Goal: Transaction & Acquisition: Purchase product/service

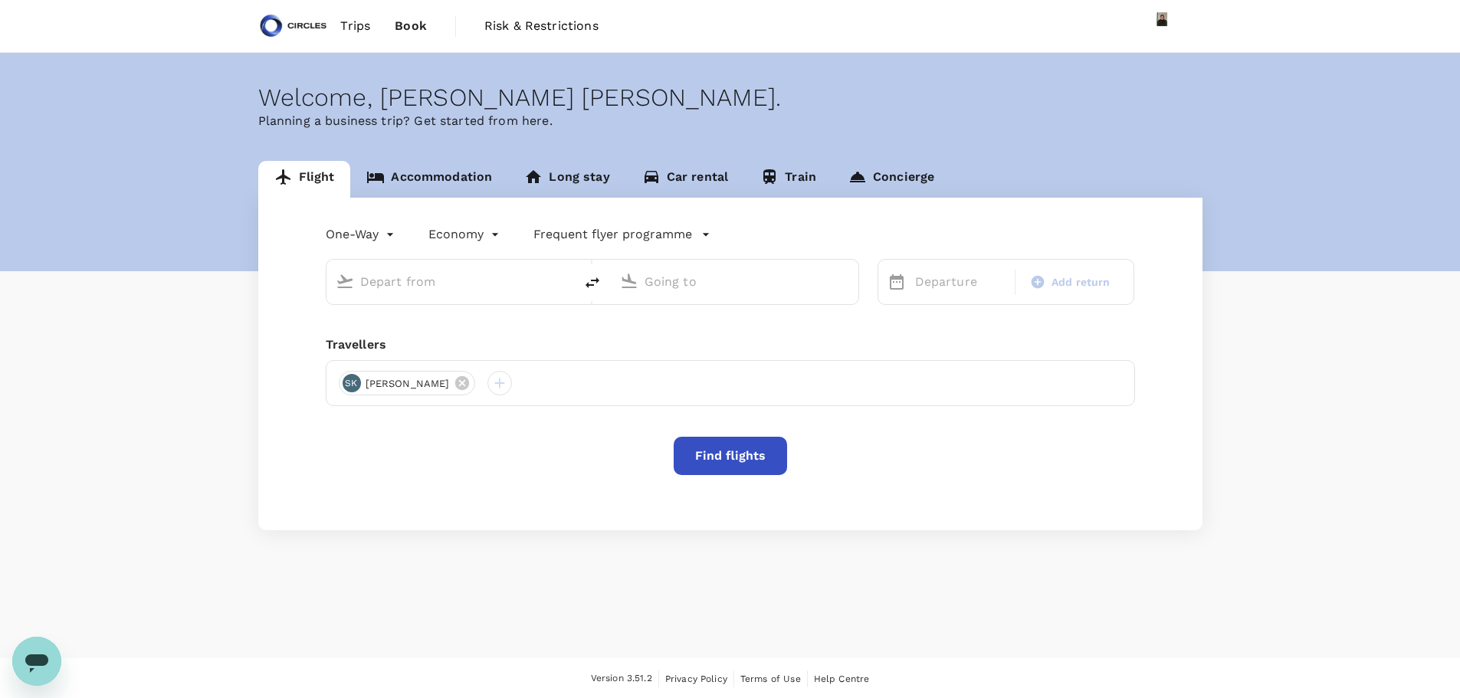
click at [431, 276] on input "text" at bounding box center [451, 282] width 182 height 24
click at [378, 313] on p "[GEOGRAPHIC_DATA], [GEOGRAPHIC_DATA]" at bounding box center [470, 304] width 337 height 15
type input "[GEOGRAPHIC_DATA], [GEOGRAPHIC_DATA] (any)"
click at [652, 310] on p "[GEOGRAPHIC_DATA], [GEOGRAPHIC_DATA]" at bounding box center [754, 304] width 337 height 15
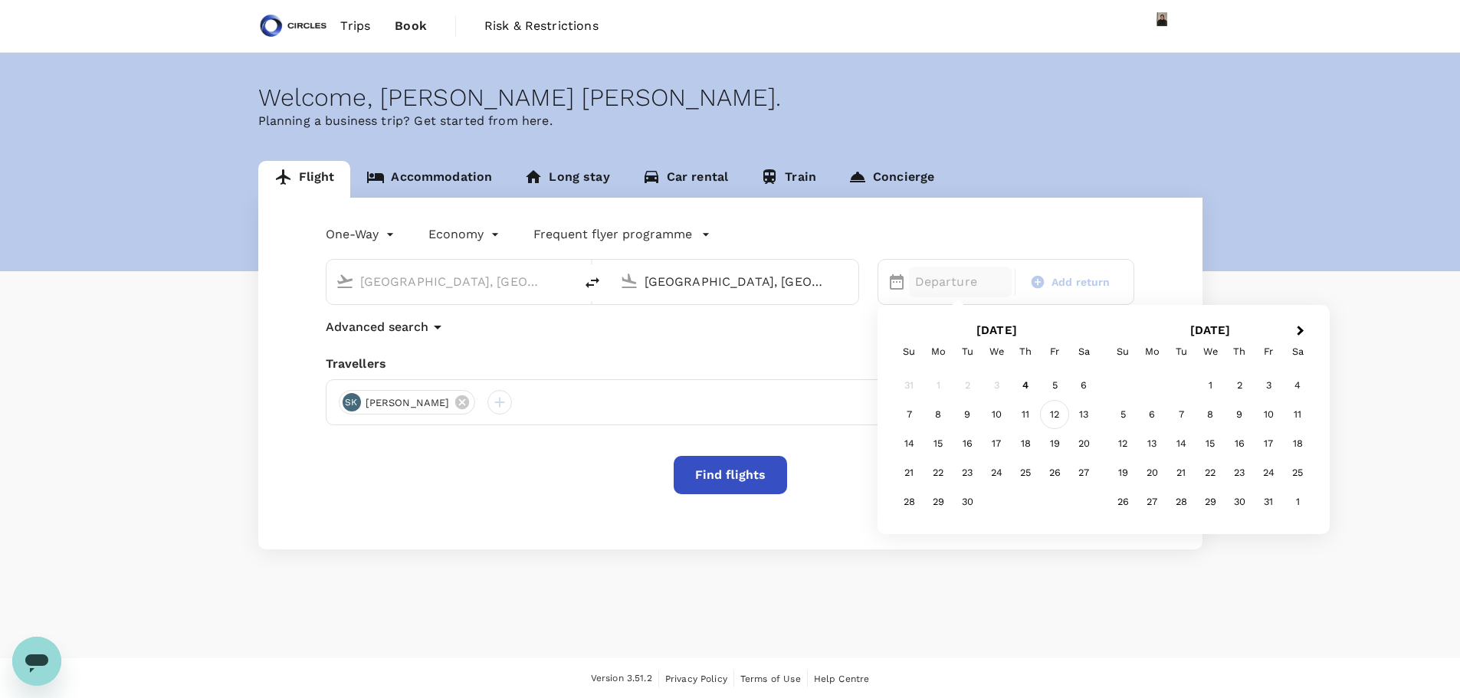
type input "[GEOGRAPHIC_DATA], [GEOGRAPHIC_DATA] (any)"
click at [1051, 412] on div "12" at bounding box center [1054, 414] width 29 height 29
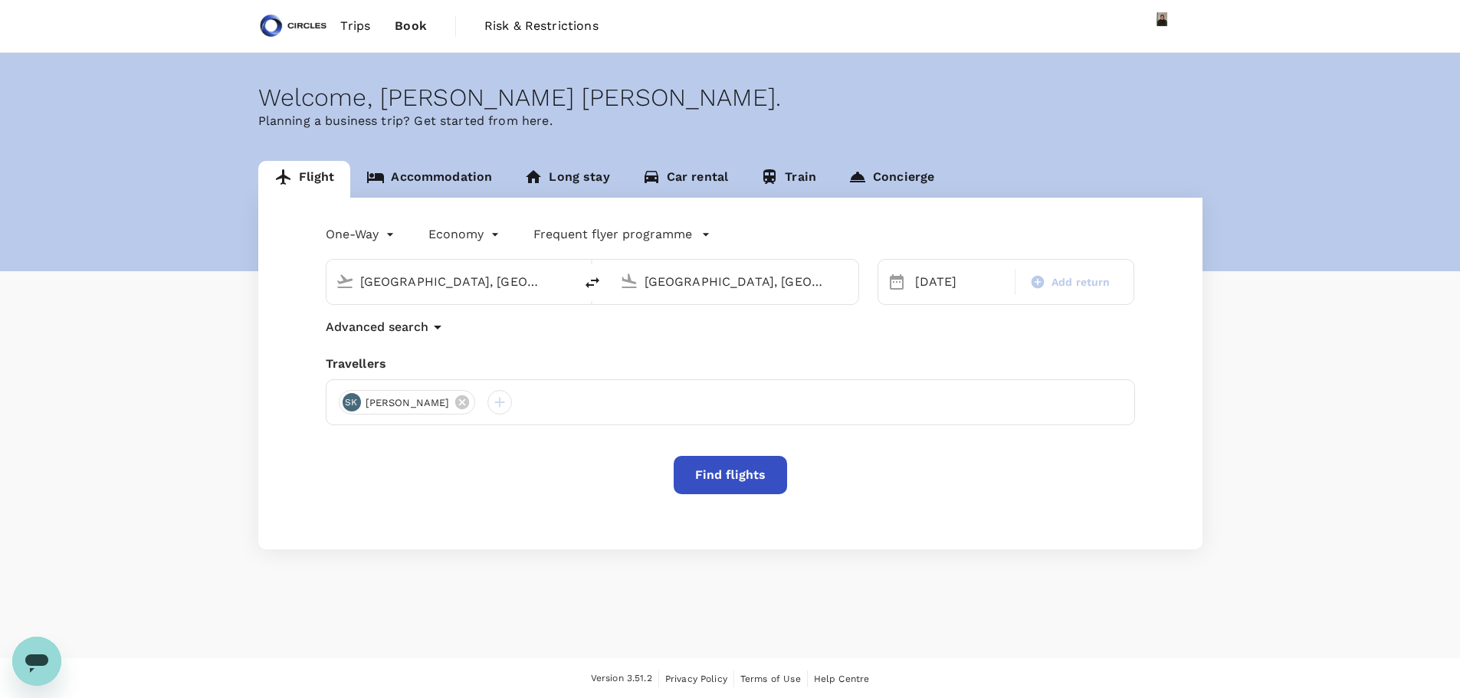
click at [698, 234] on icon "button" at bounding box center [705, 234] width 15 height 15
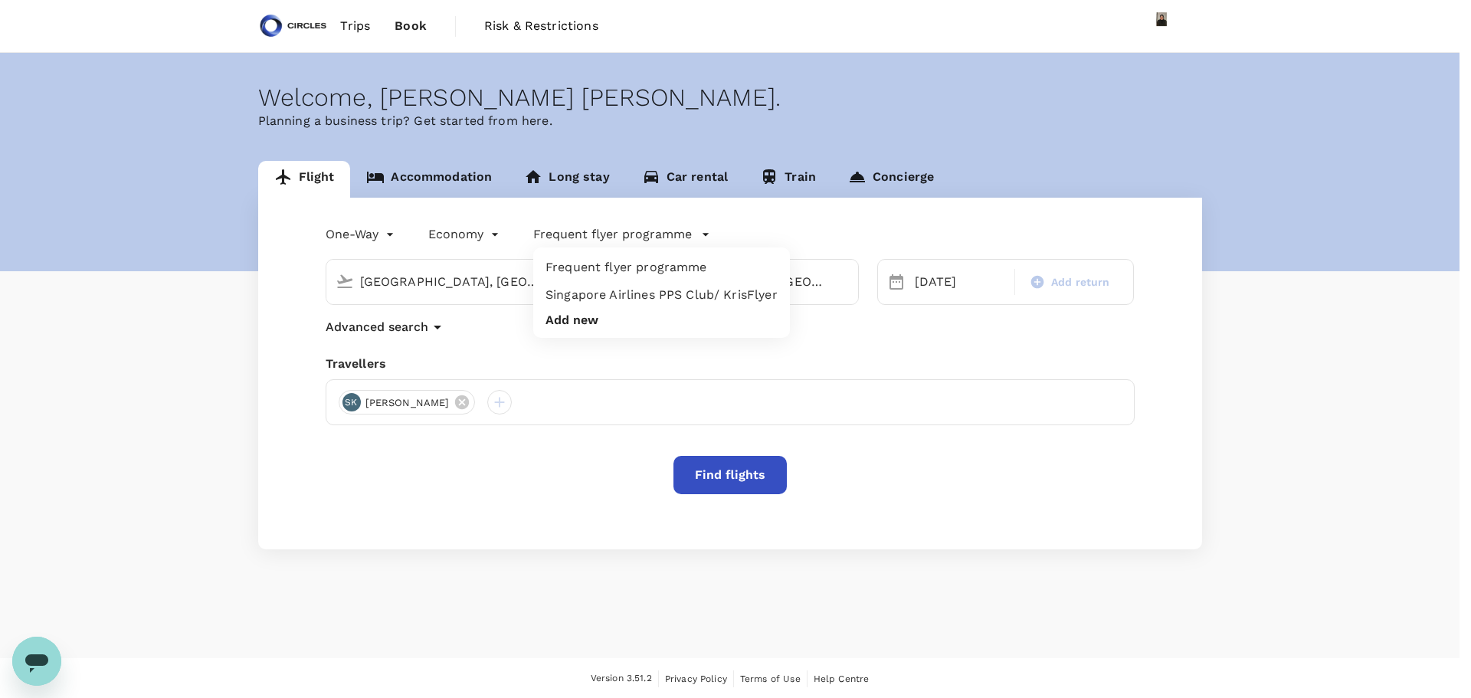
click at [700, 477] on div at bounding box center [735, 349] width 1471 height 698
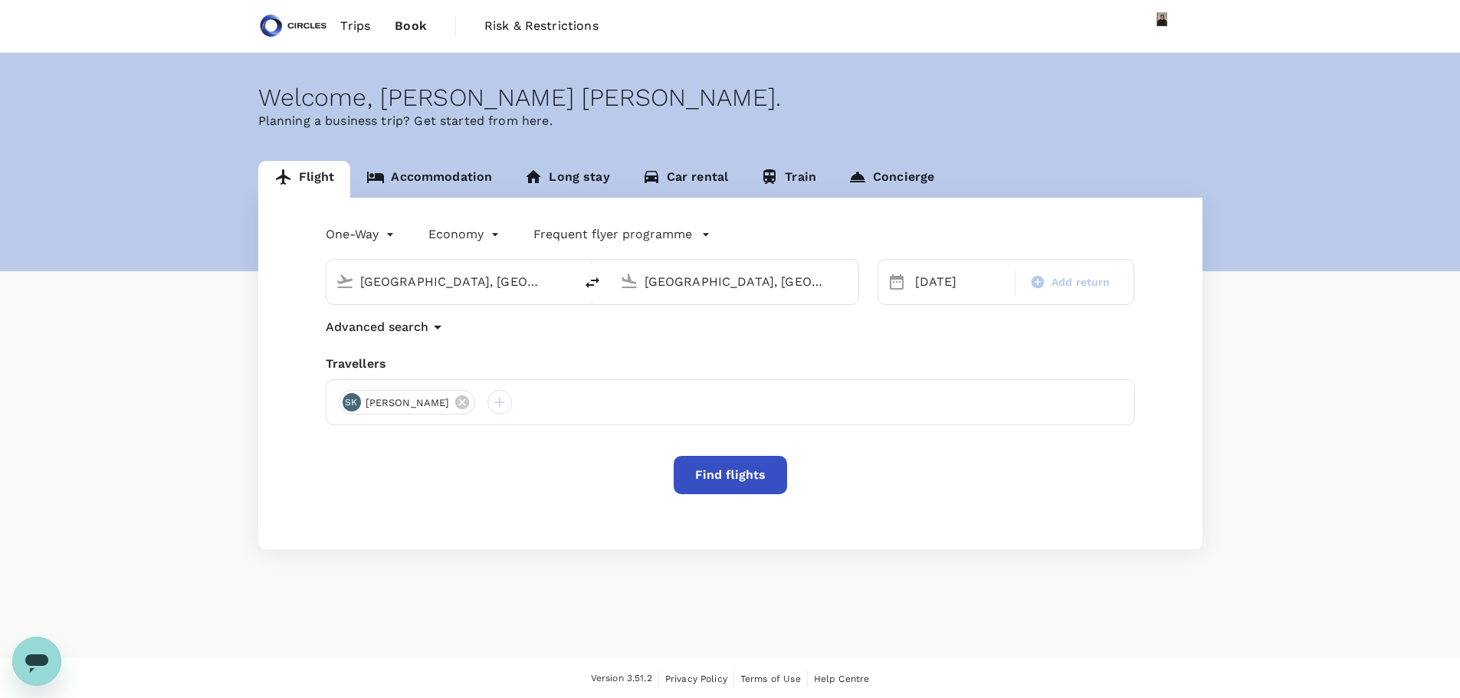
click at [649, 227] on p "Frequent flyer programme" at bounding box center [612, 234] width 159 height 18
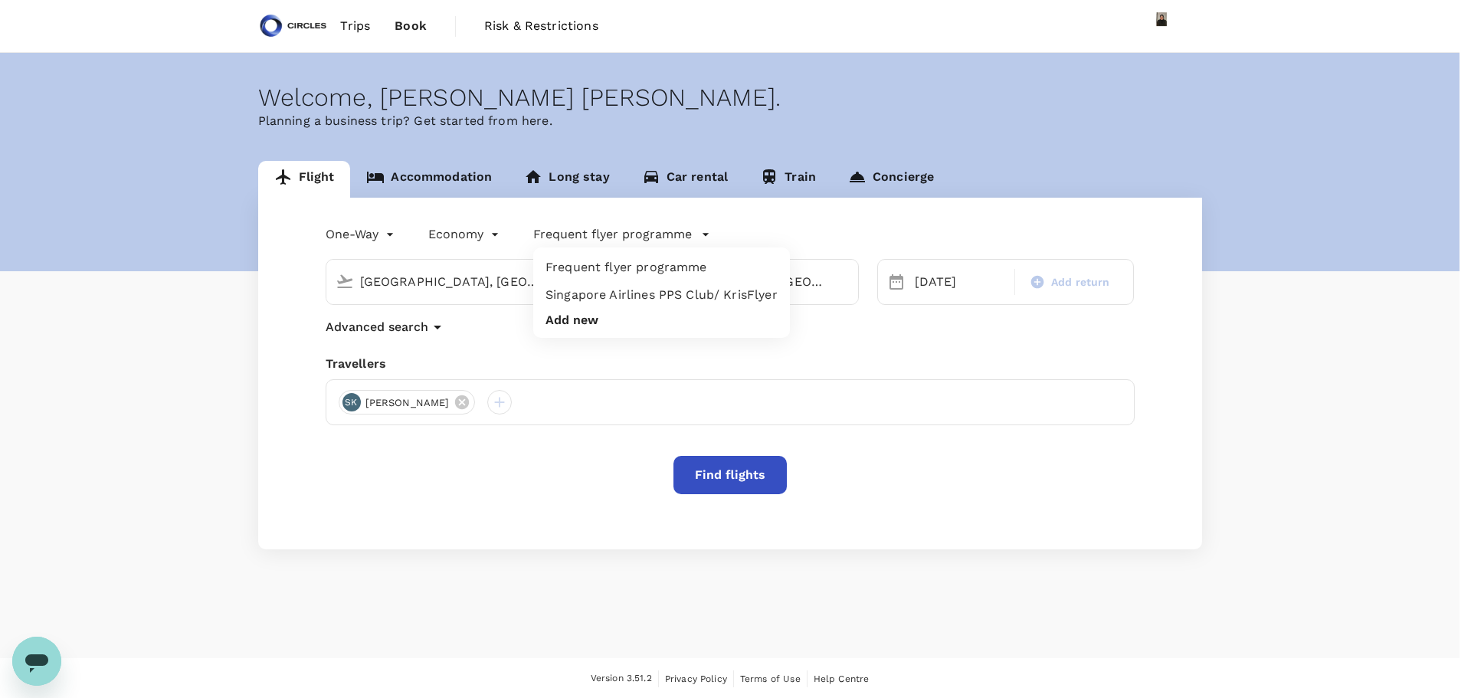
click at [557, 320] on button "Add new" at bounding box center [572, 320] width 53 height 14
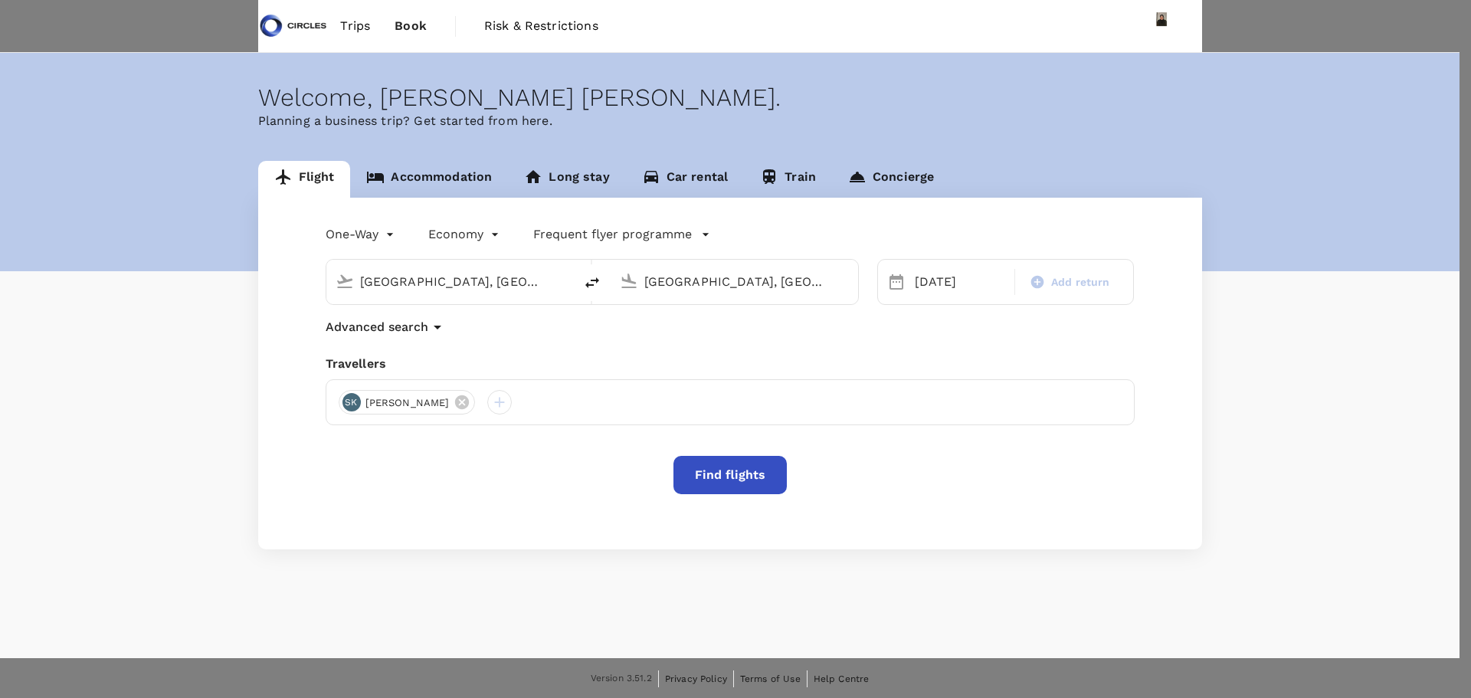
click at [1080, 145] on p "American Airlines AAdvantage" at bounding box center [1056, 138] width 162 height 15
type input "American Airlines AAdvantage"
paste input "N6EW694"
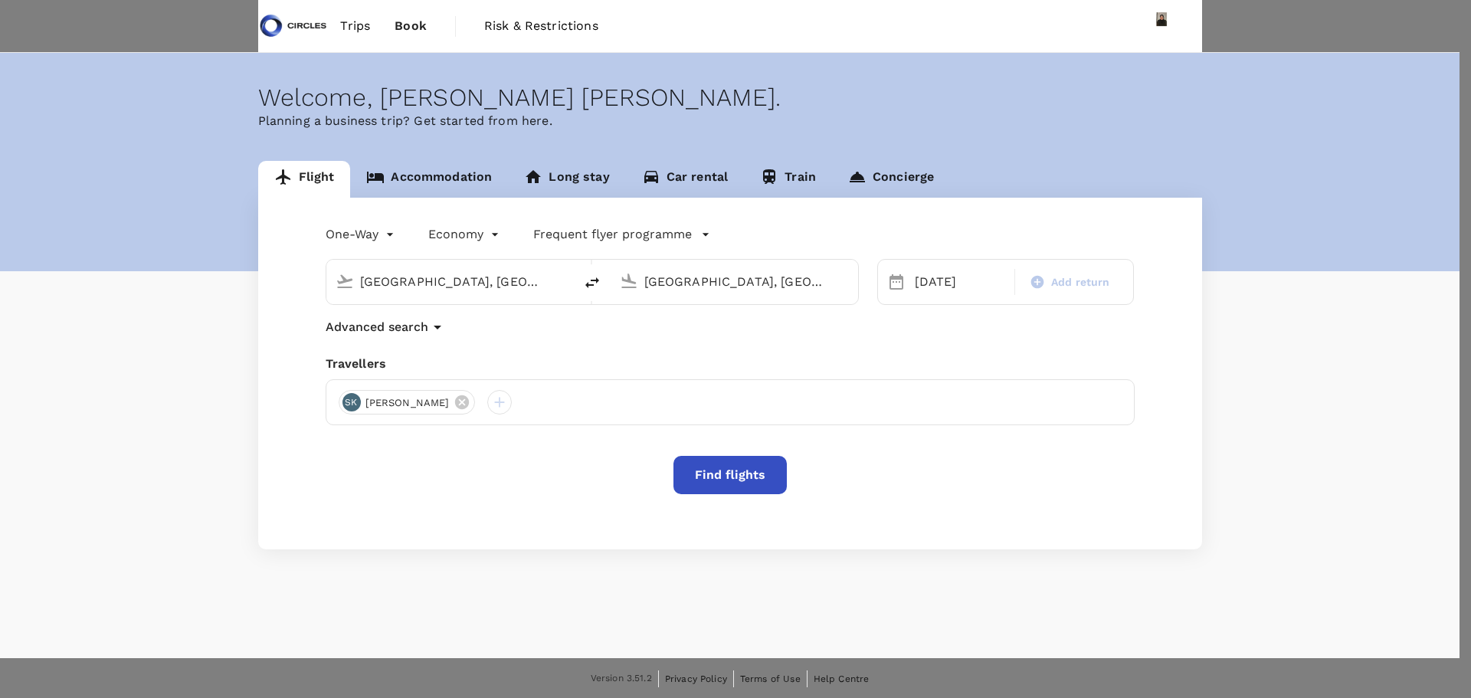
type input "N6EW694"
click at [1178, 179] on body "Trips Book Risk & Restrictions Welcome , [PERSON_NAME] [PERSON_NAME] . Planning…" at bounding box center [735, 502] width 1471 height 1004
click at [1015, 258] on li "Member" at bounding box center [1091, 258] width 233 height 28
type input "1"
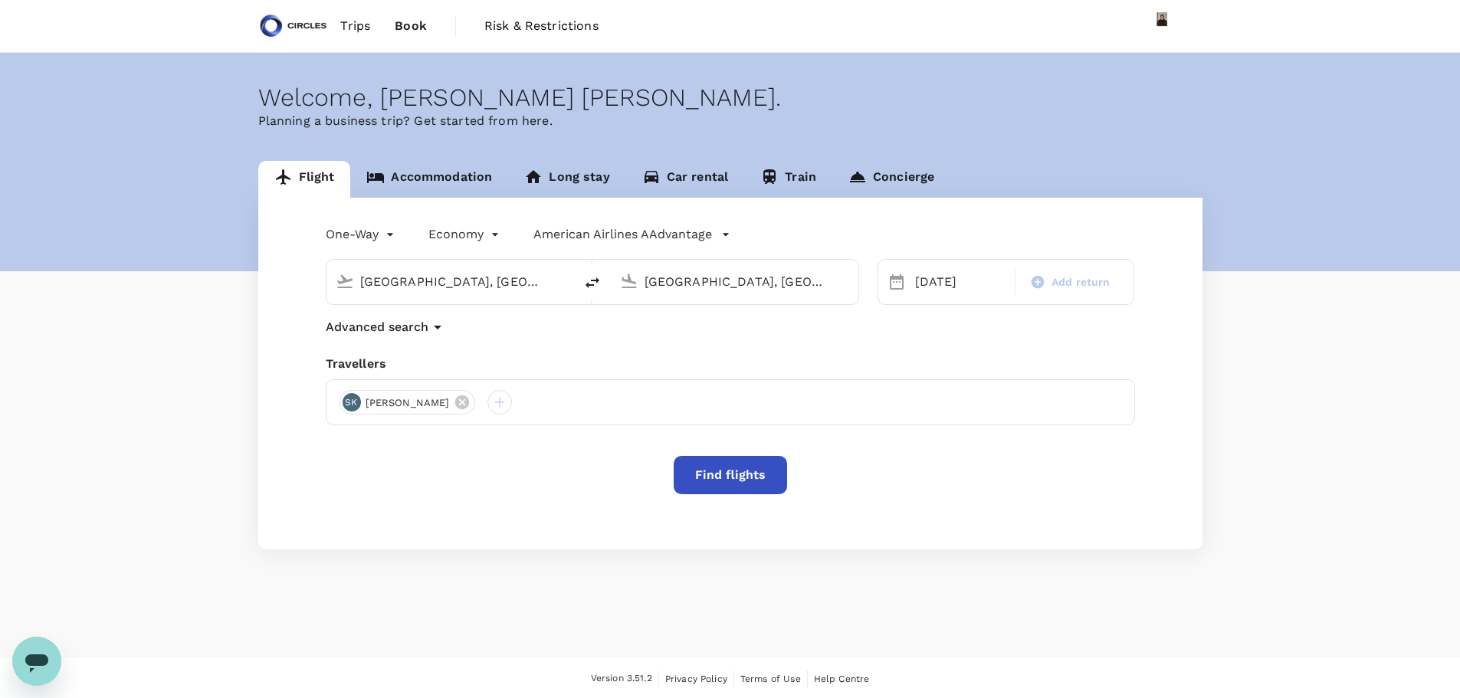
click at [727, 233] on icon "button" at bounding box center [725, 234] width 15 height 15
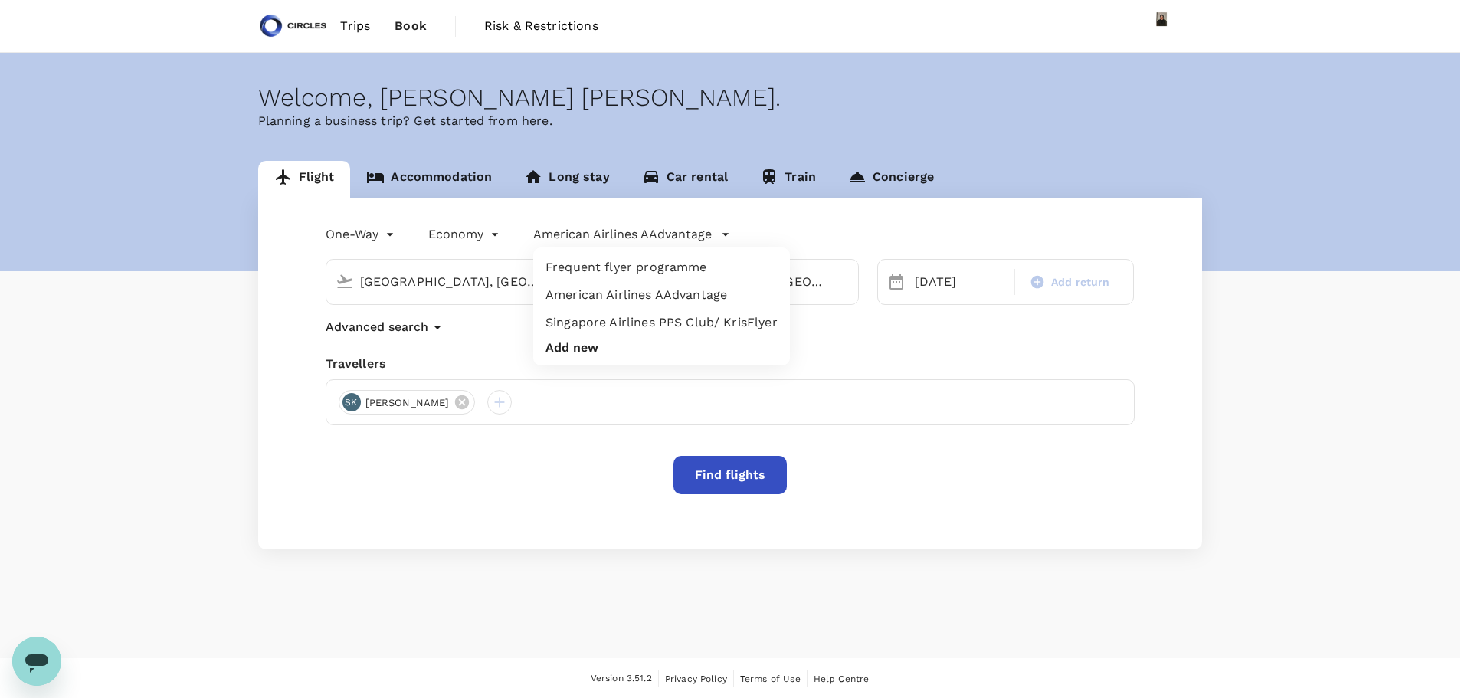
click at [608, 340] on li "Add new" at bounding box center [661, 347] width 257 height 23
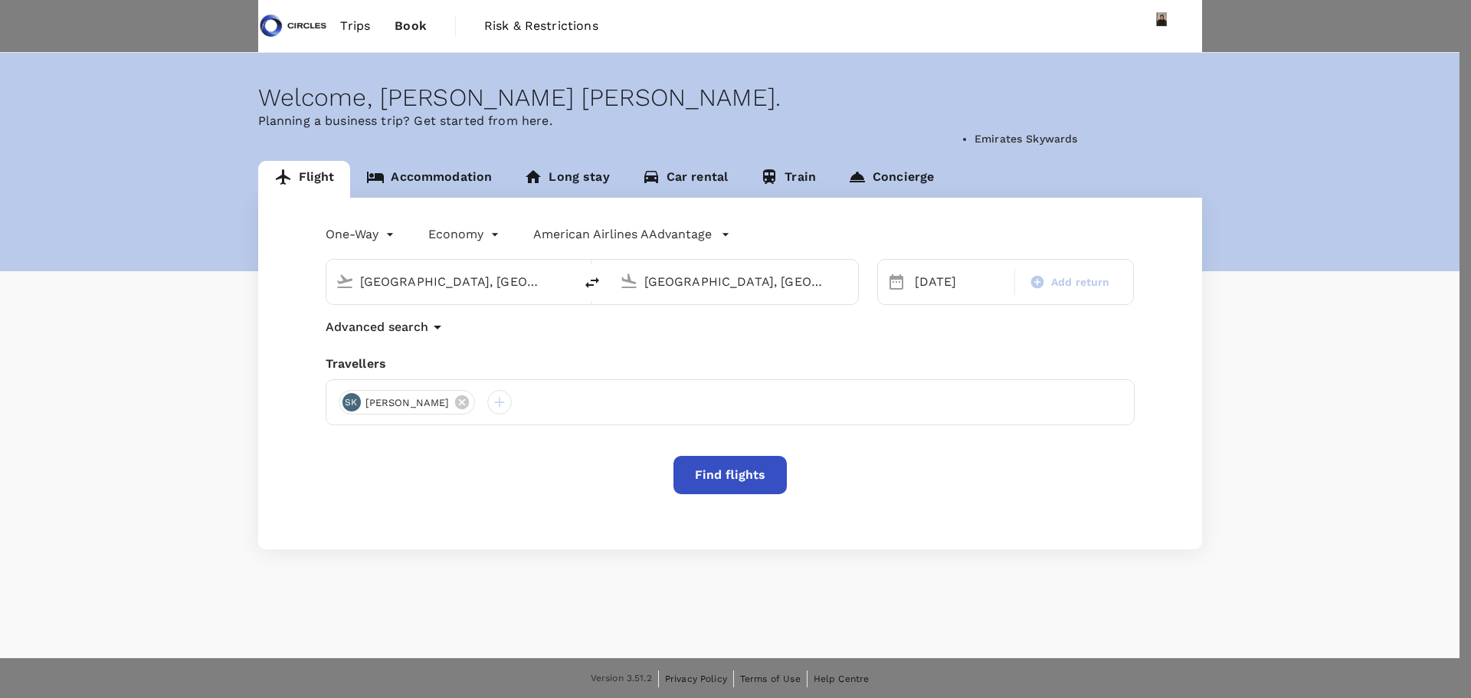
click at [1041, 143] on p "Emirates Skywards" at bounding box center [1026, 138] width 103 height 15
type input "Emirates Skywards"
paste input "EK57653758"
type input "EK57653758"
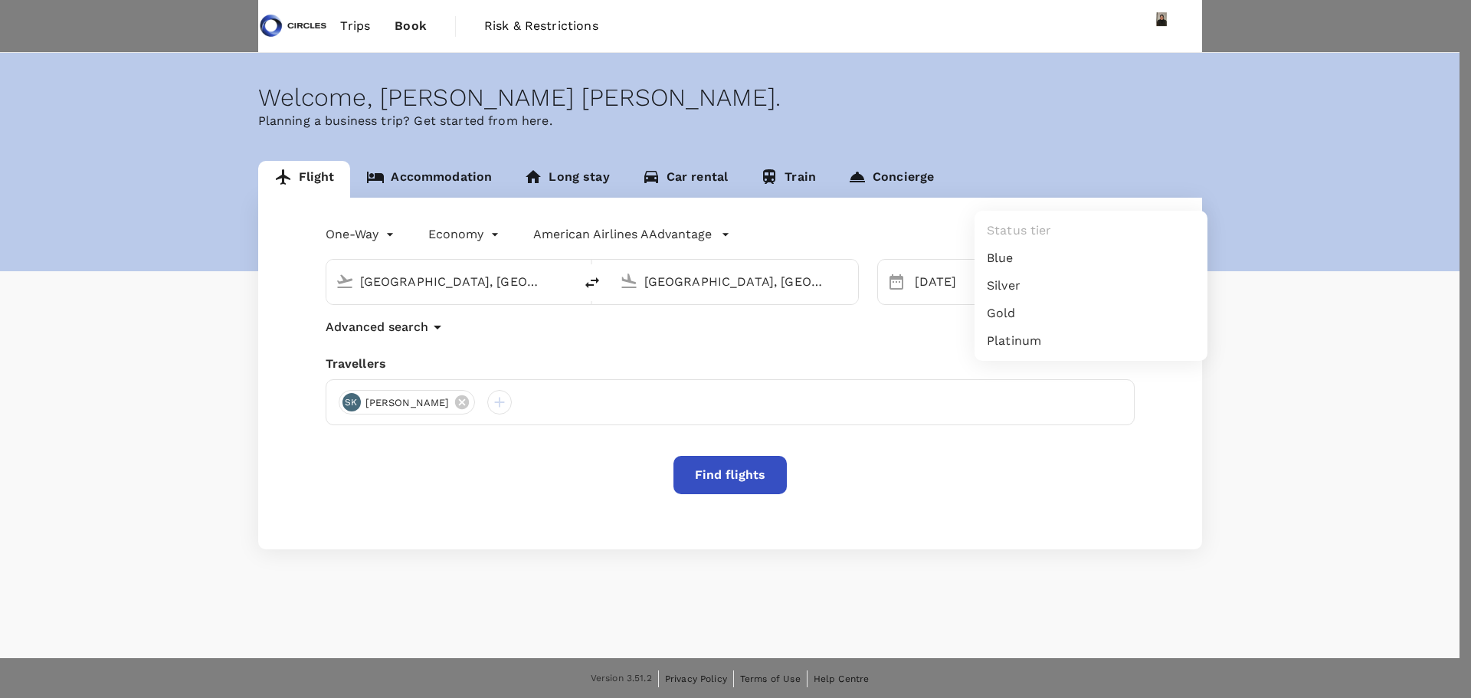
click at [1037, 187] on body "Trips Book Risk & Restrictions Welcome , [PERSON_NAME] [PERSON_NAME] . Planning…" at bounding box center [735, 494] width 1471 height 988
click at [1026, 280] on li "Silver" at bounding box center [1091, 286] width 233 height 28
type input "8"
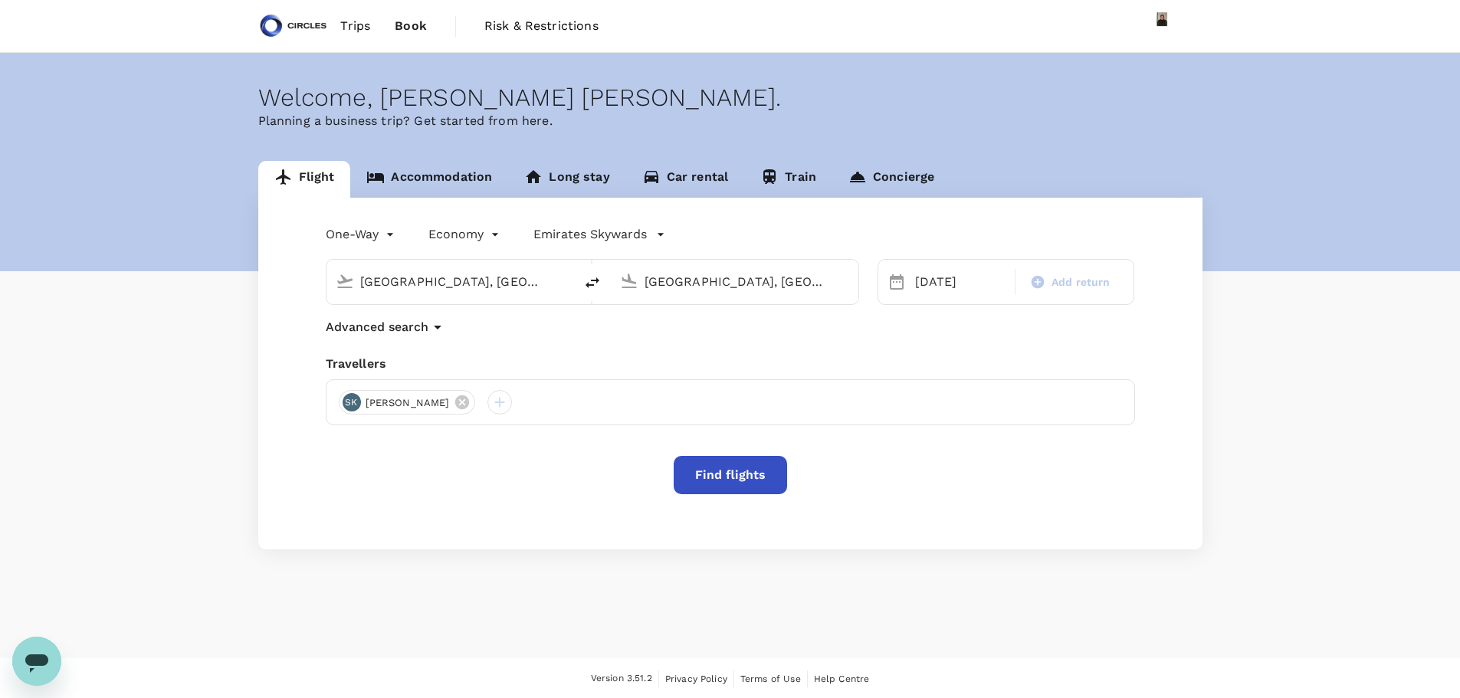
click at [655, 228] on icon "button" at bounding box center [660, 234] width 15 height 15
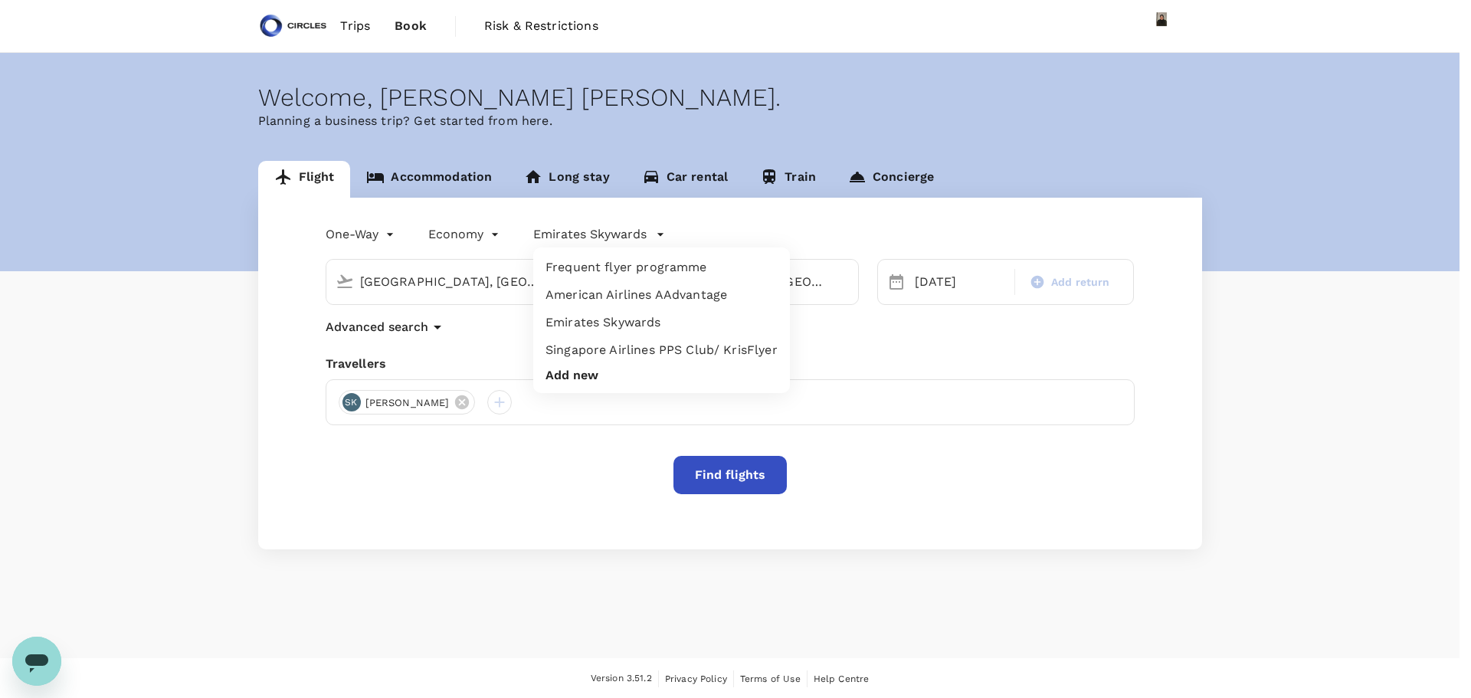
click at [601, 373] on li "Add new" at bounding box center [661, 375] width 257 height 23
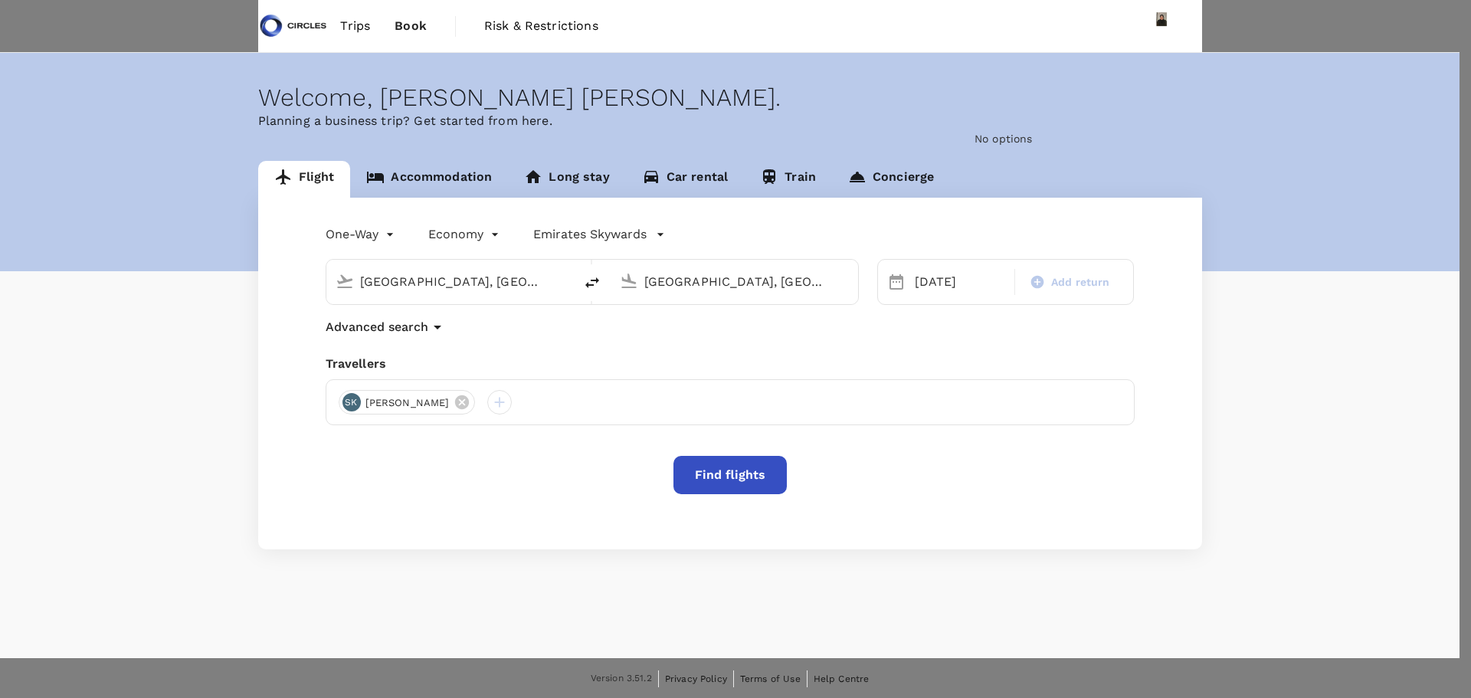
drag, startPoint x: 949, startPoint y: 100, endPoint x: 896, endPoint y: 93, distance: 52.6
click at [1090, 146] on p "Qatar Airways Privilege Club" at bounding box center [1051, 138] width 153 height 15
type input "Qatar Airways Privilege Club"
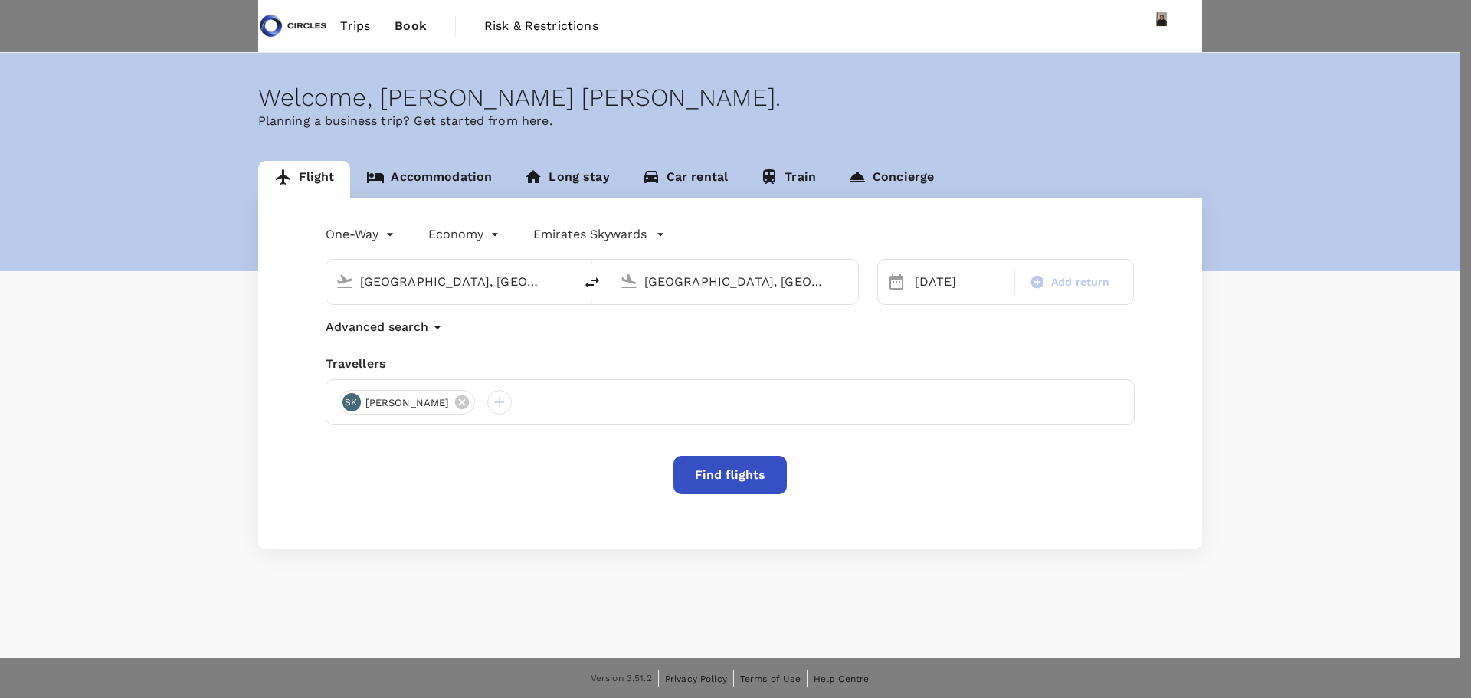
paste input "QR216703014"
type input "QR216703014"
click at [1109, 193] on body "Trips Book Risk & Restrictions Welcome , [PERSON_NAME] [PERSON_NAME] . Planning…" at bounding box center [735, 494] width 1471 height 988
click at [1052, 265] on li "Burgundy" at bounding box center [1091, 258] width 233 height 28
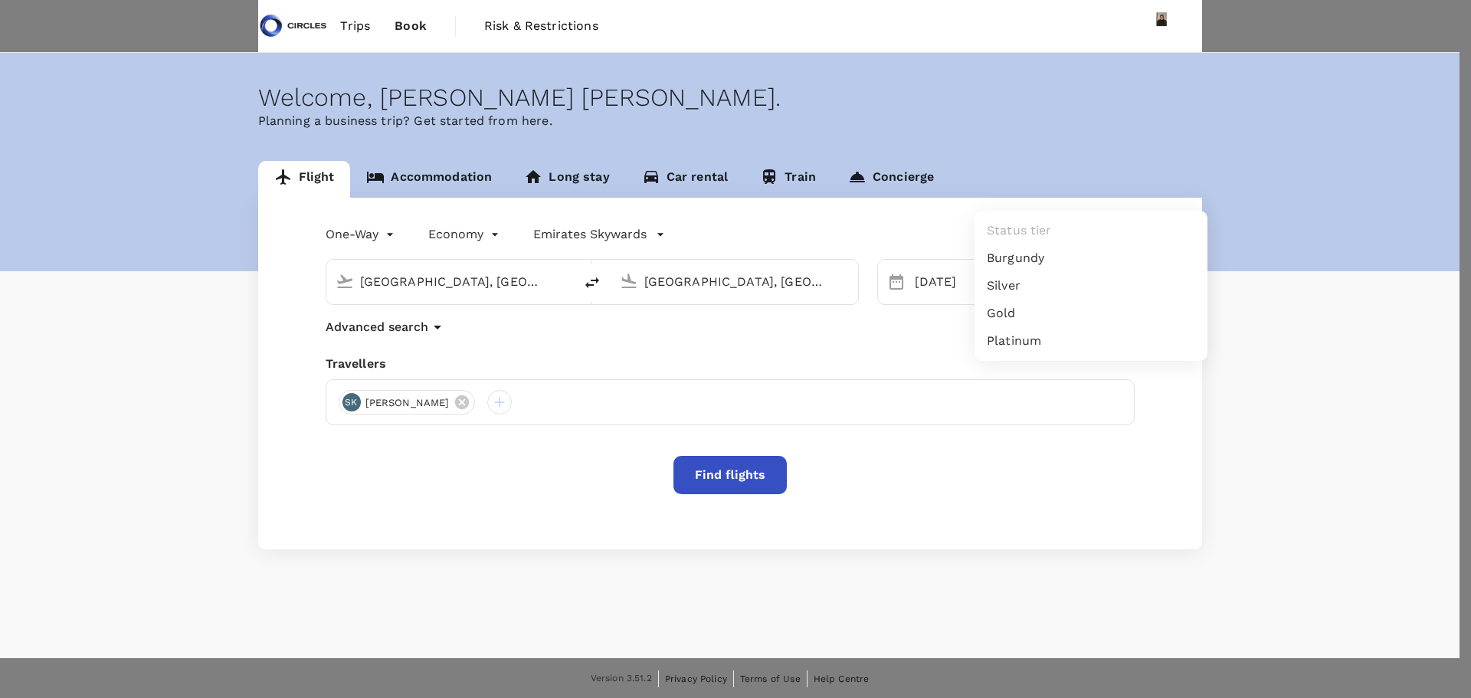
type input "1"
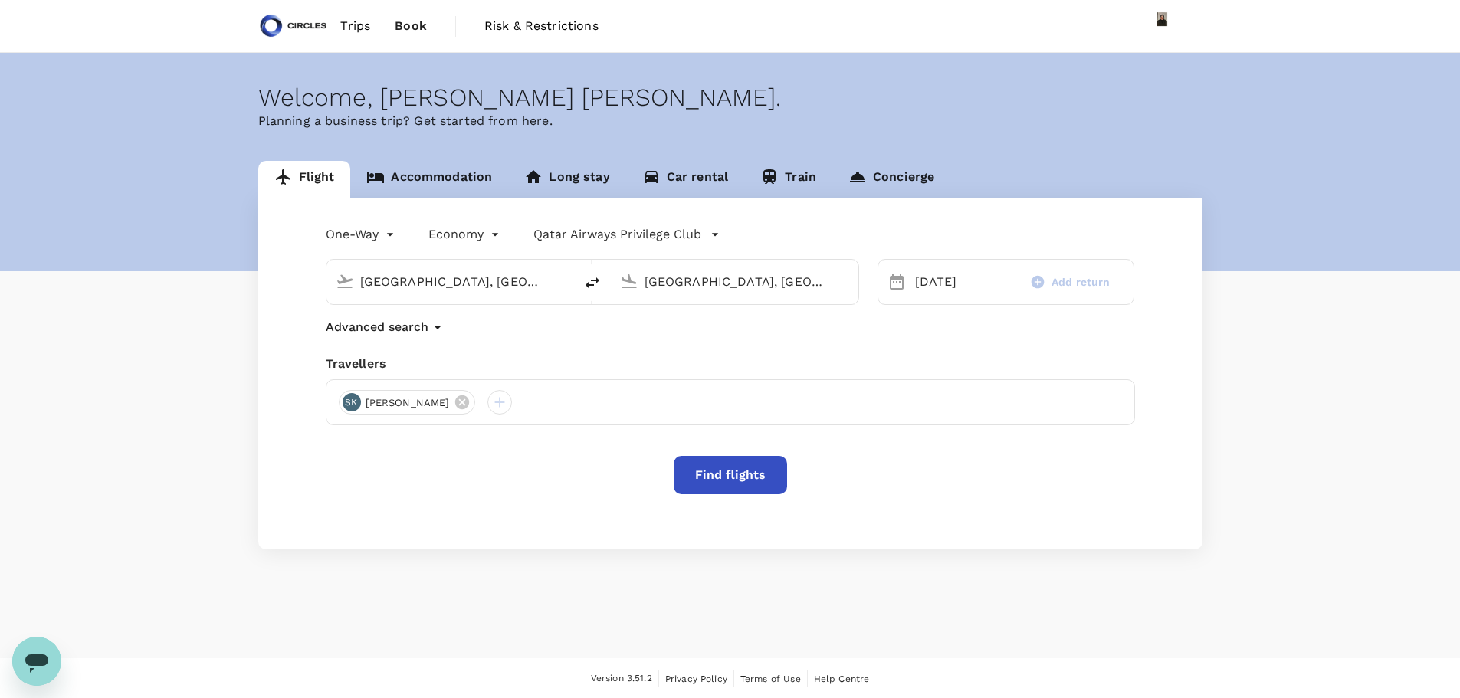
click at [722, 221] on div "One-Way oneway Economy economy Qatar Airways Privilege Club" at bounding box center [715, 231] width 840 height 31
click at [708, 235] on icon "button" at bounding box center [714, 234] width 15 height 15
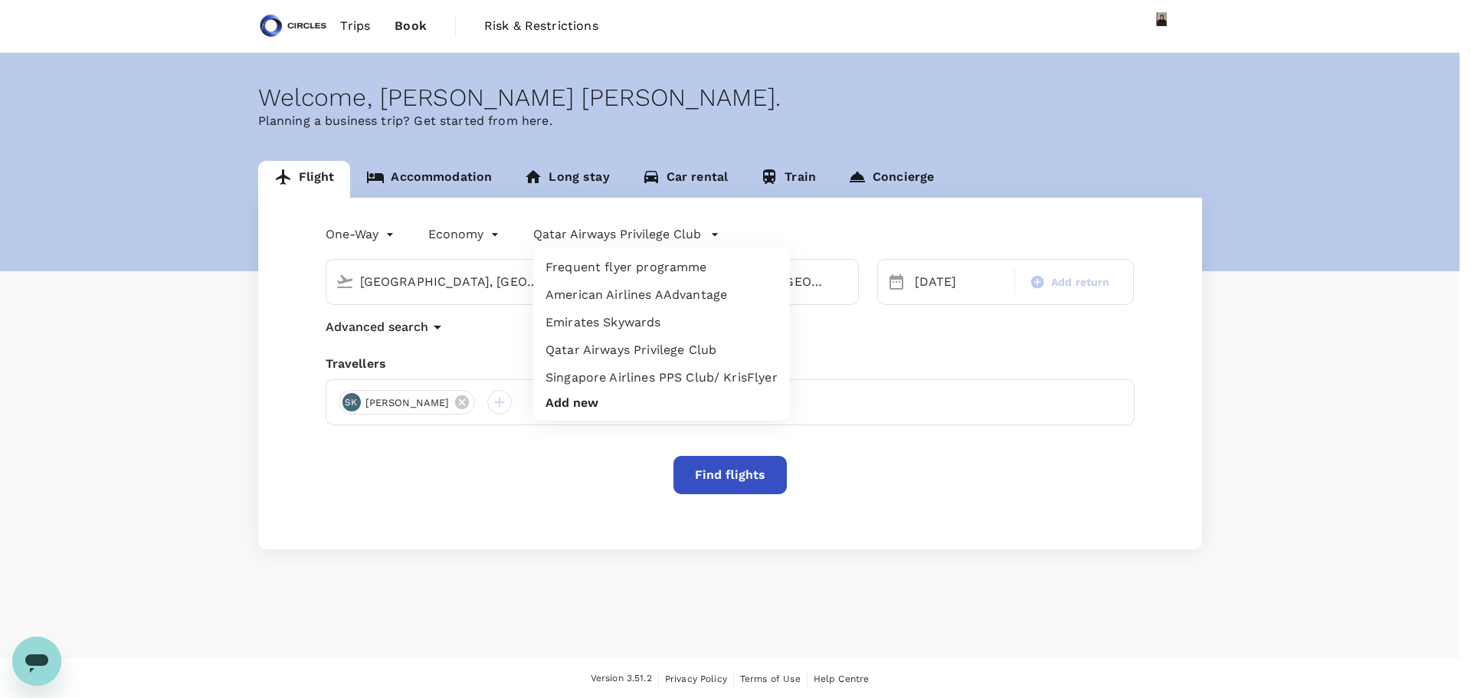
click at [595, 401] on button "Add new" at bounding box center [572, 403] width 53 height 14
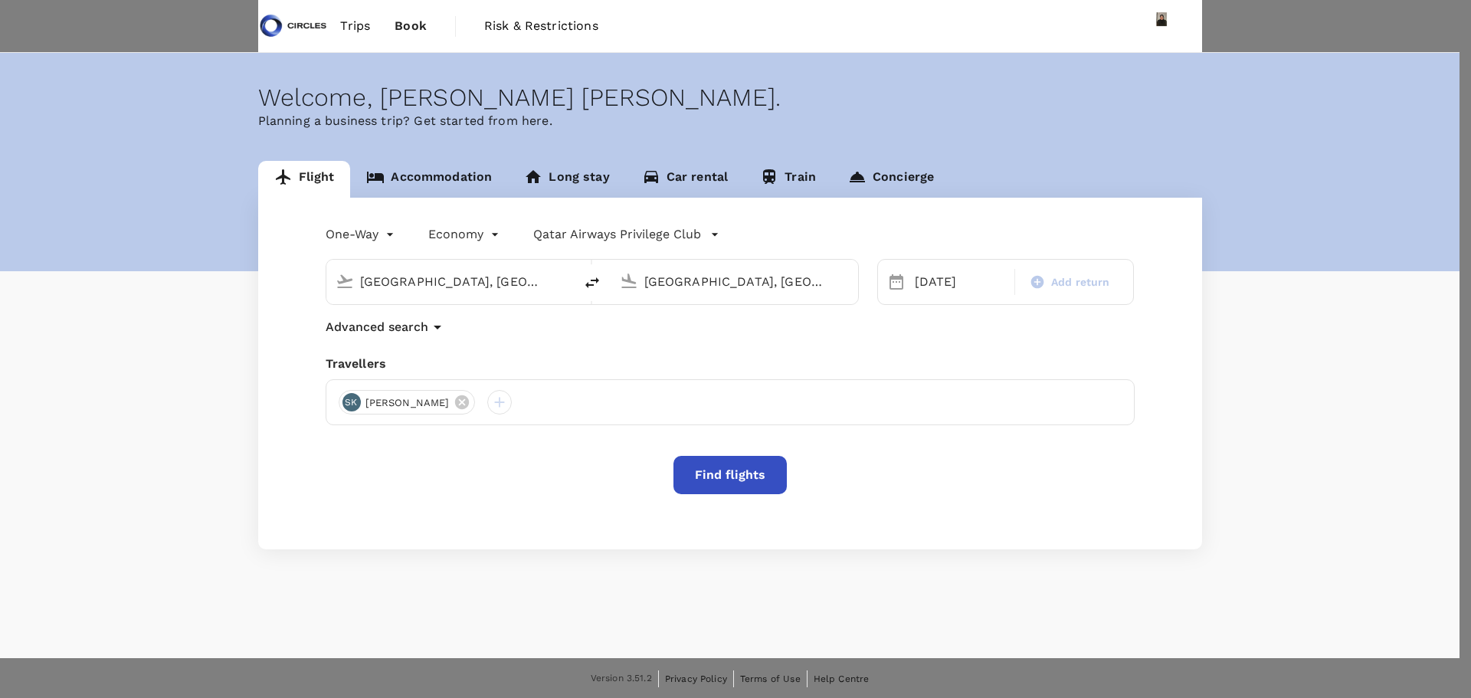
click at [1044, 146] on p "Korean Air SKYPASS" at bounding box center [1028, 138] width 107 height 15
type input "Korean Air SKYPASS"
paste input "4846967306"
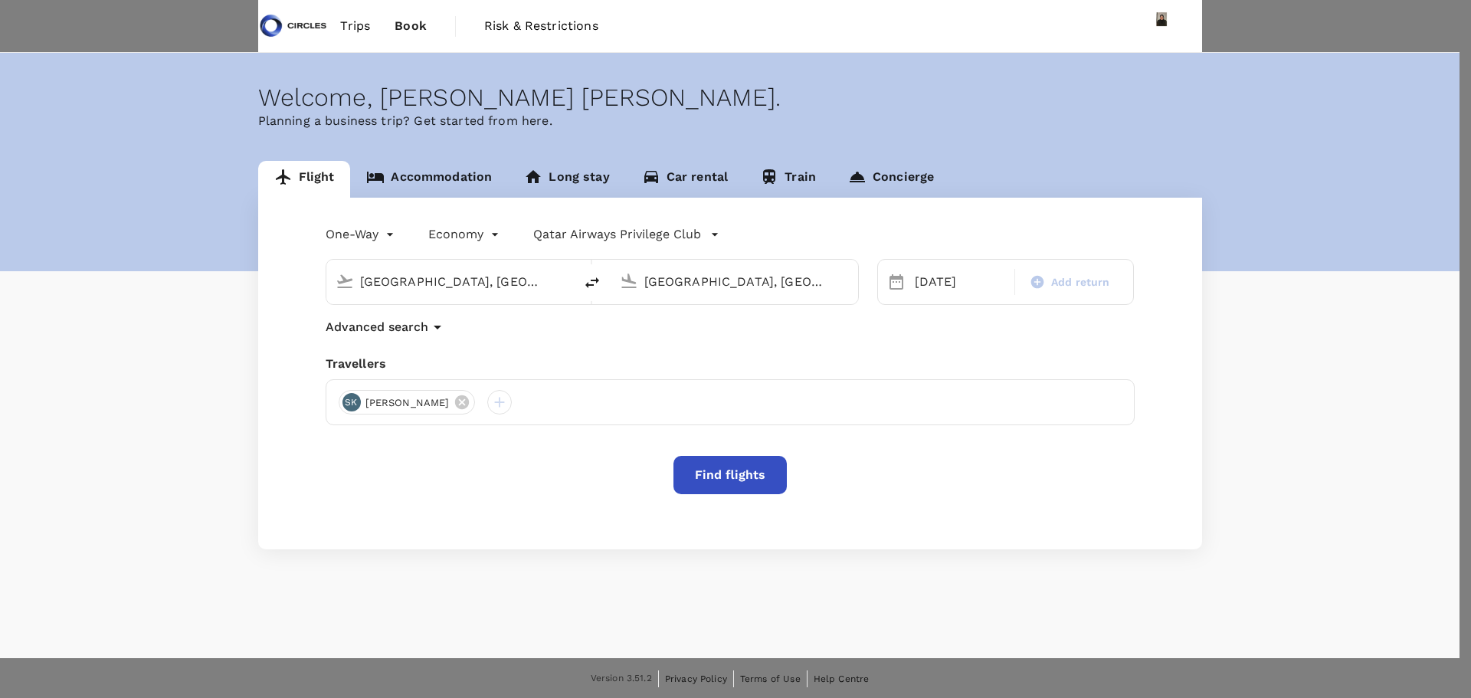
type input "4846967306"
click at [1164, 184] on body "Trips Book Risk & Restrictions Welcome , [PERSON_NAME] [PERSON_NAME] . Planning…" at bounding box center [735, 494] width 1471 height 988
click at [1067, 257] on li "SKYPASS Club" at bounding box center [1091, 258] width 233 height 28
type input "1"
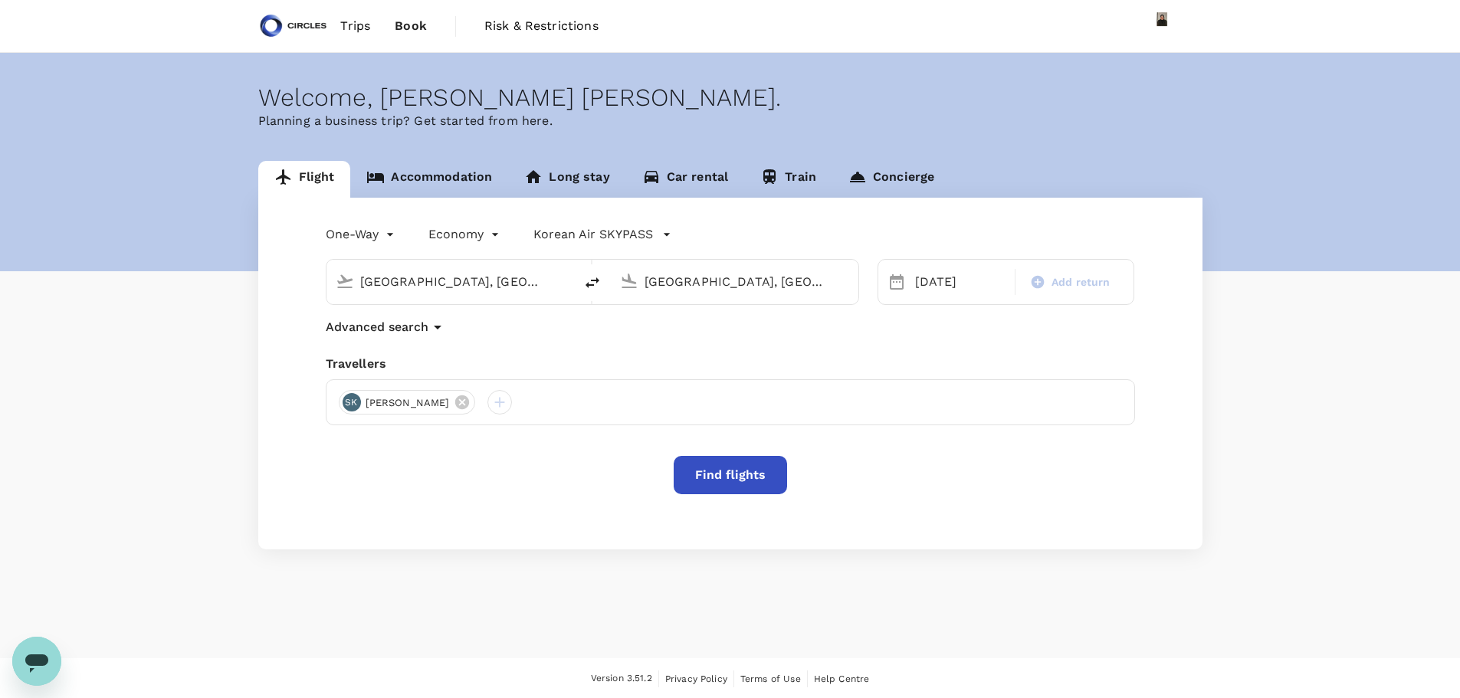
click at [661, 229] on icon "button" at bounding box center [666, 234] width 15 height 15
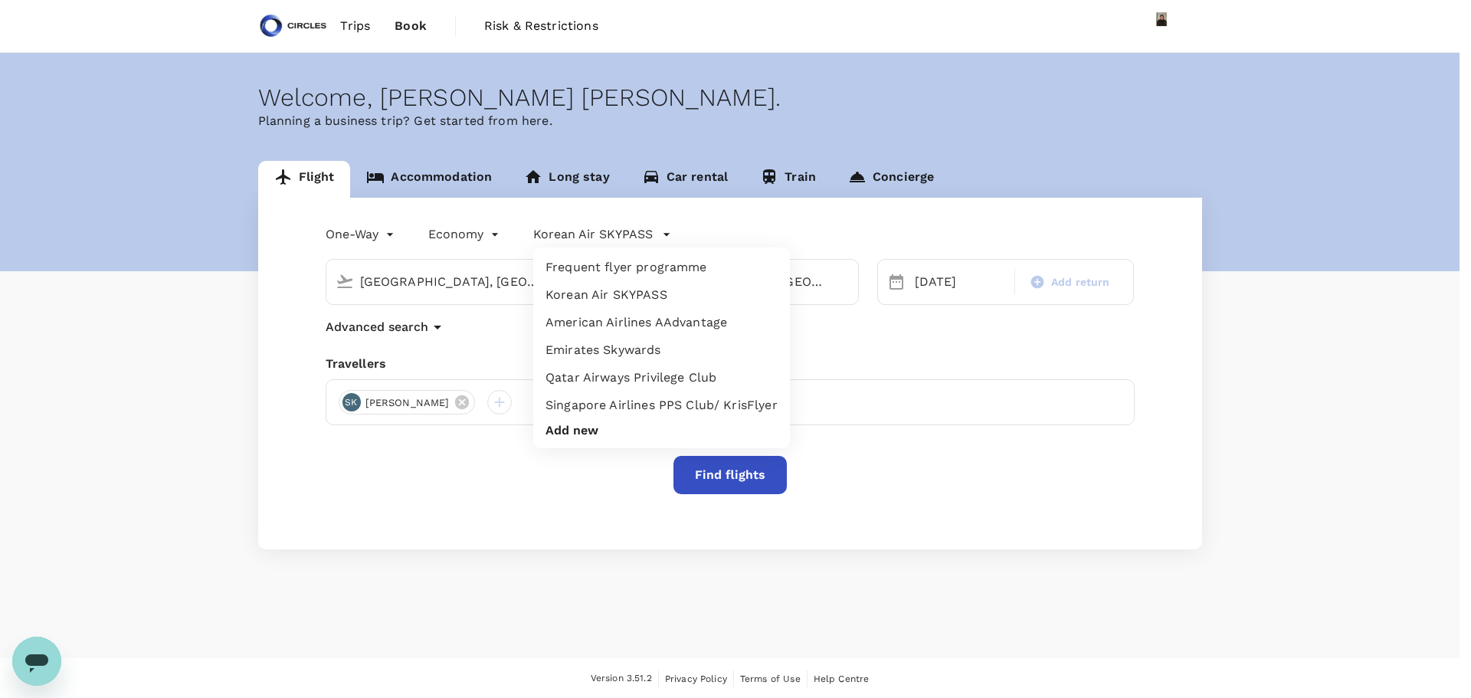
click at [634, 268] on li "Frequent flyer programme" at bounding box center [661, 268] width 257 height 28
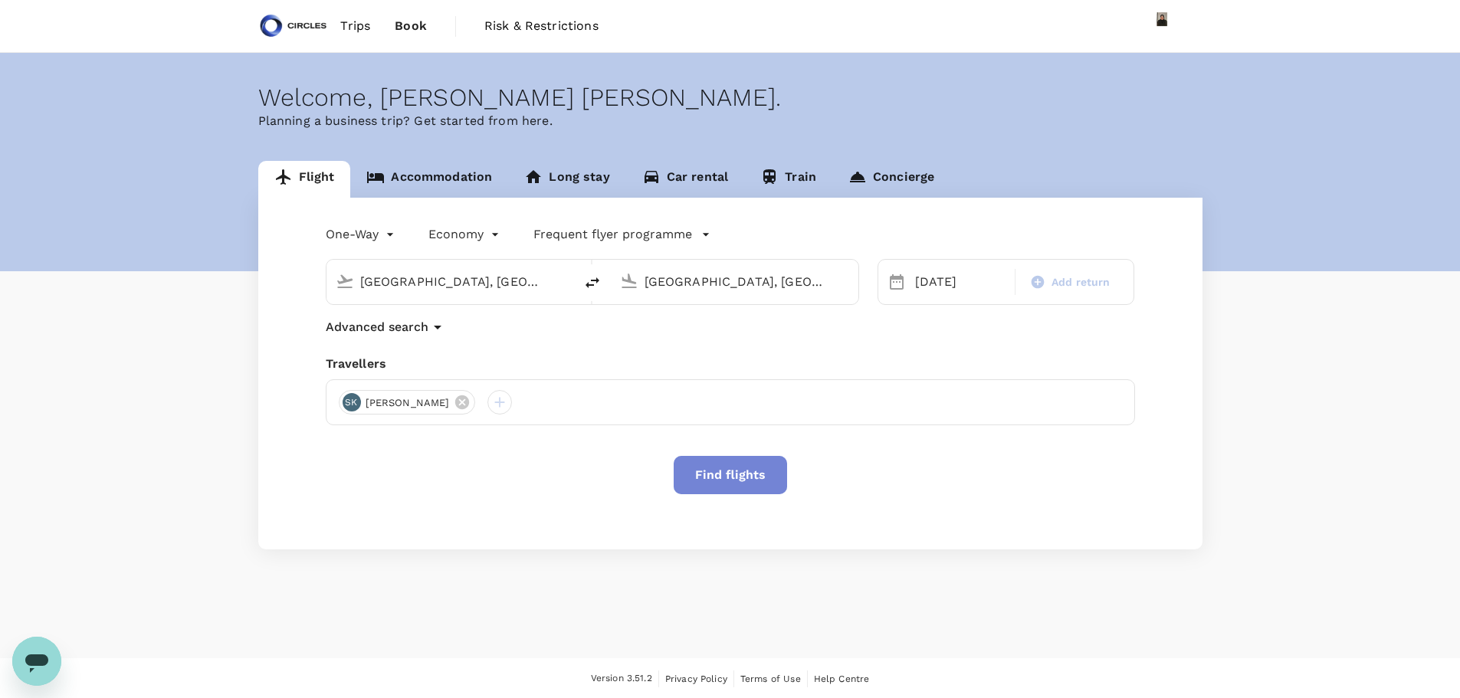
click at [726, 478] on button "Find flights" at bounding box center [729, 475] width 113 height 38
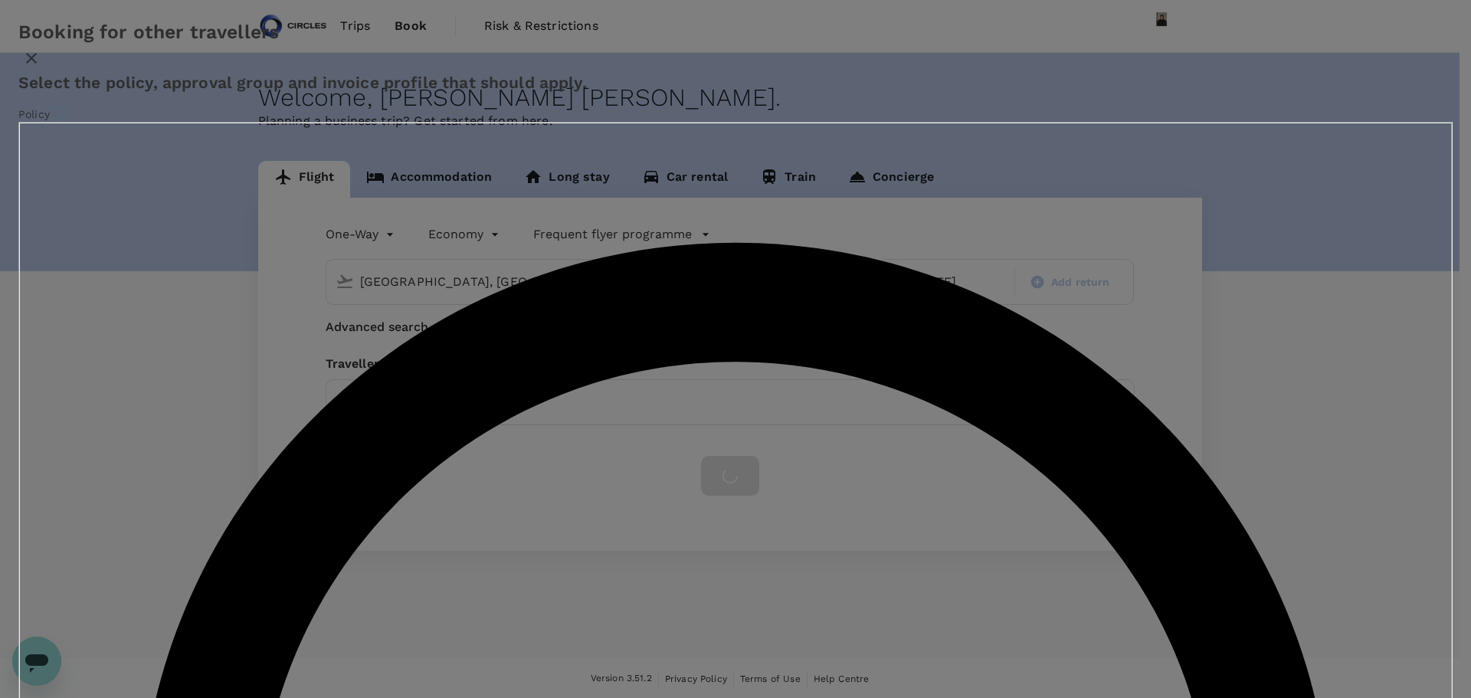
click at [578, 383] on input "Revenue ( You )" at bounding box center [735, 349] width 1471 height 698
drag, startPoint x: 835, startPoint y: 504, endPoint x: 836, endPoint y: 572, distance: 67.4
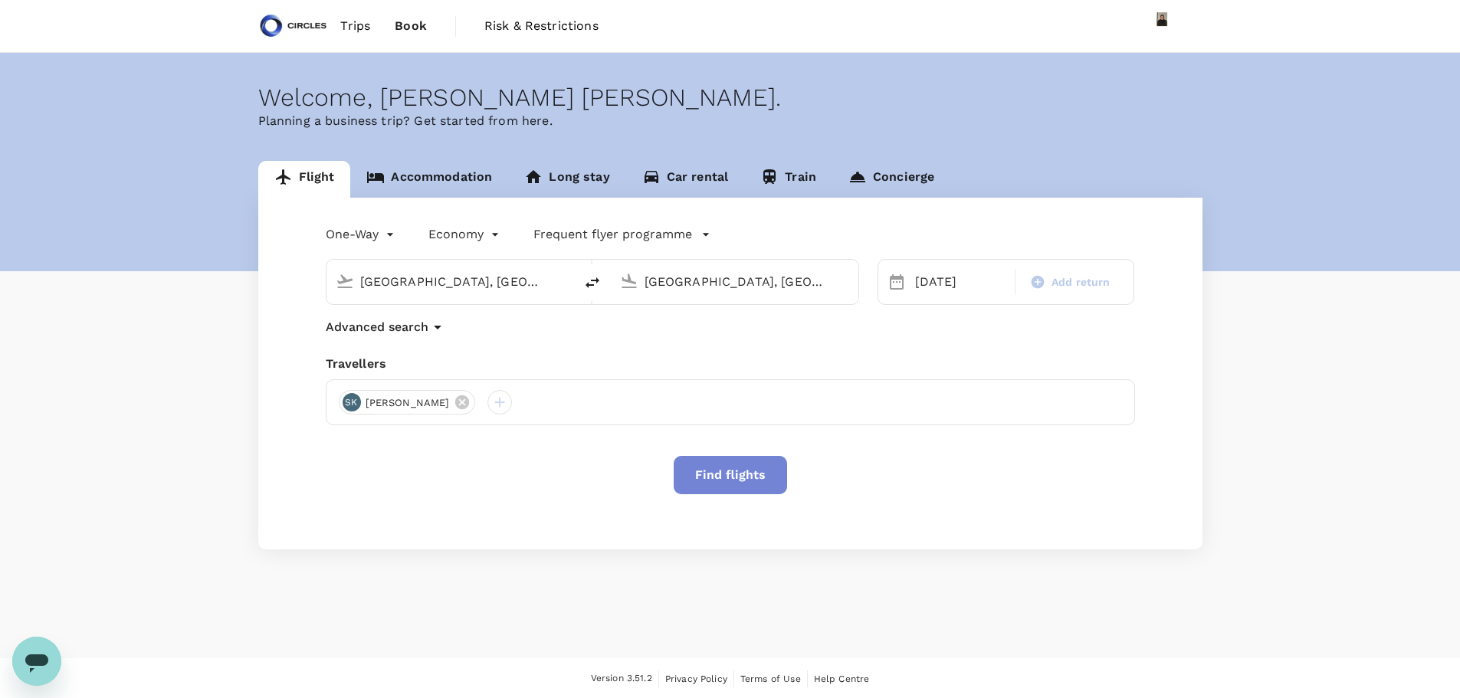
click at [740, 474] on button "Find flights" at bounding box center [729, 475] width 113 height 38
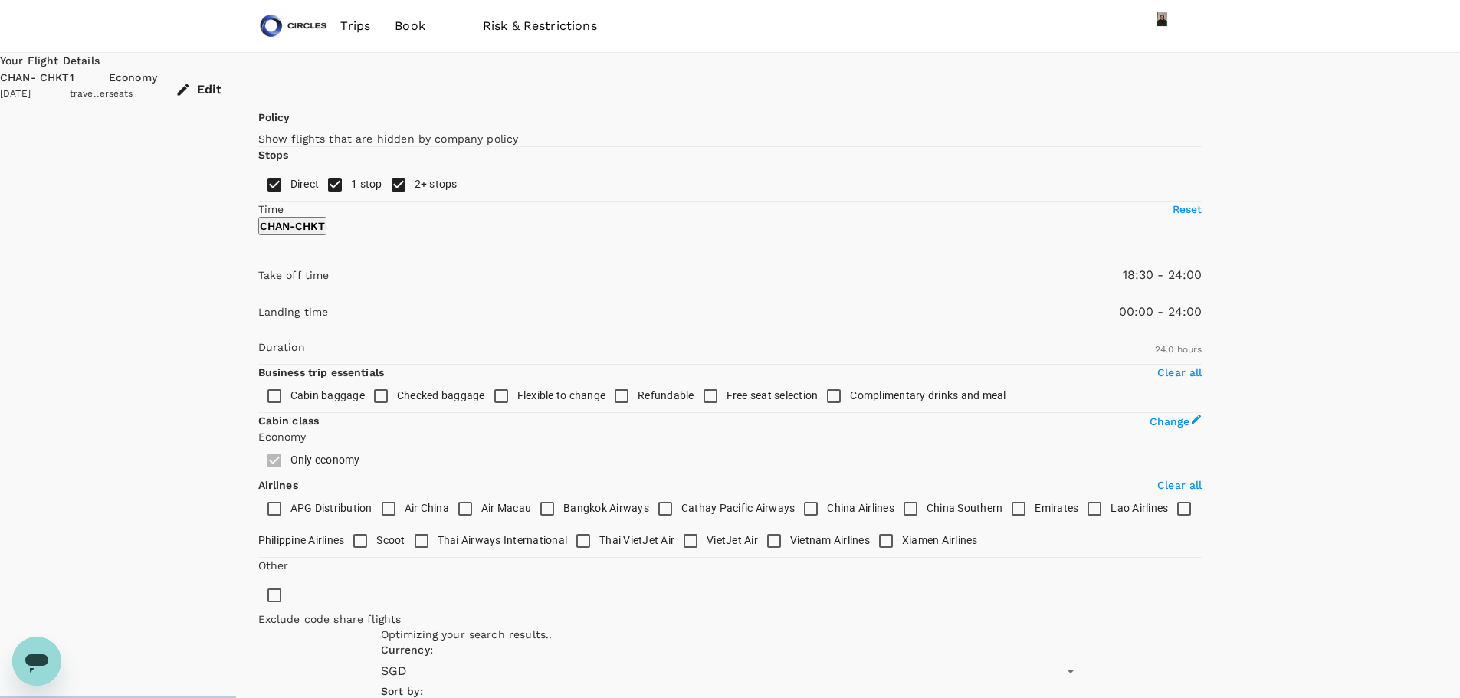
type input "1140"
drag, startPoint x: 255, startPoint y: 454, endPoint x: 444, endPoint y: 456, distance: 189.3
click at [258, 297] on span at bounding box center [258, 297] width 0 height 0
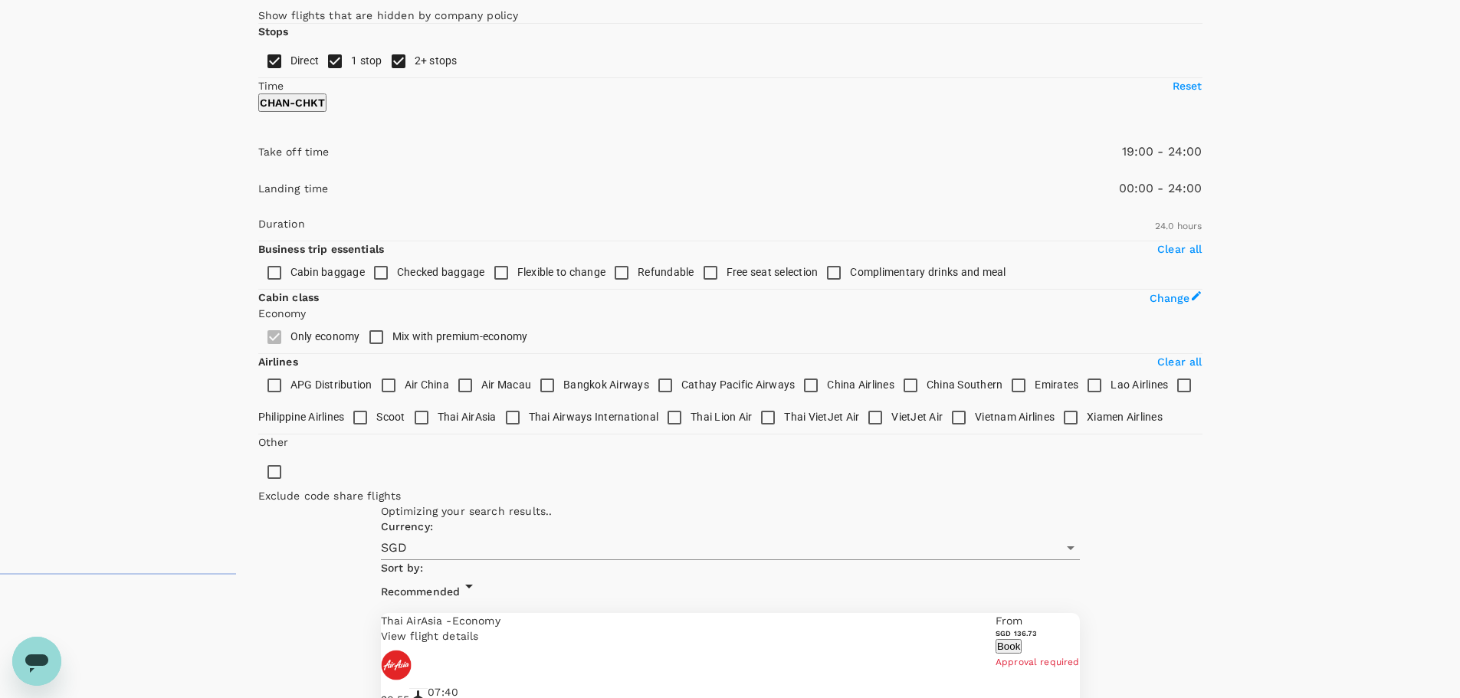
scroll to position [77, 0]
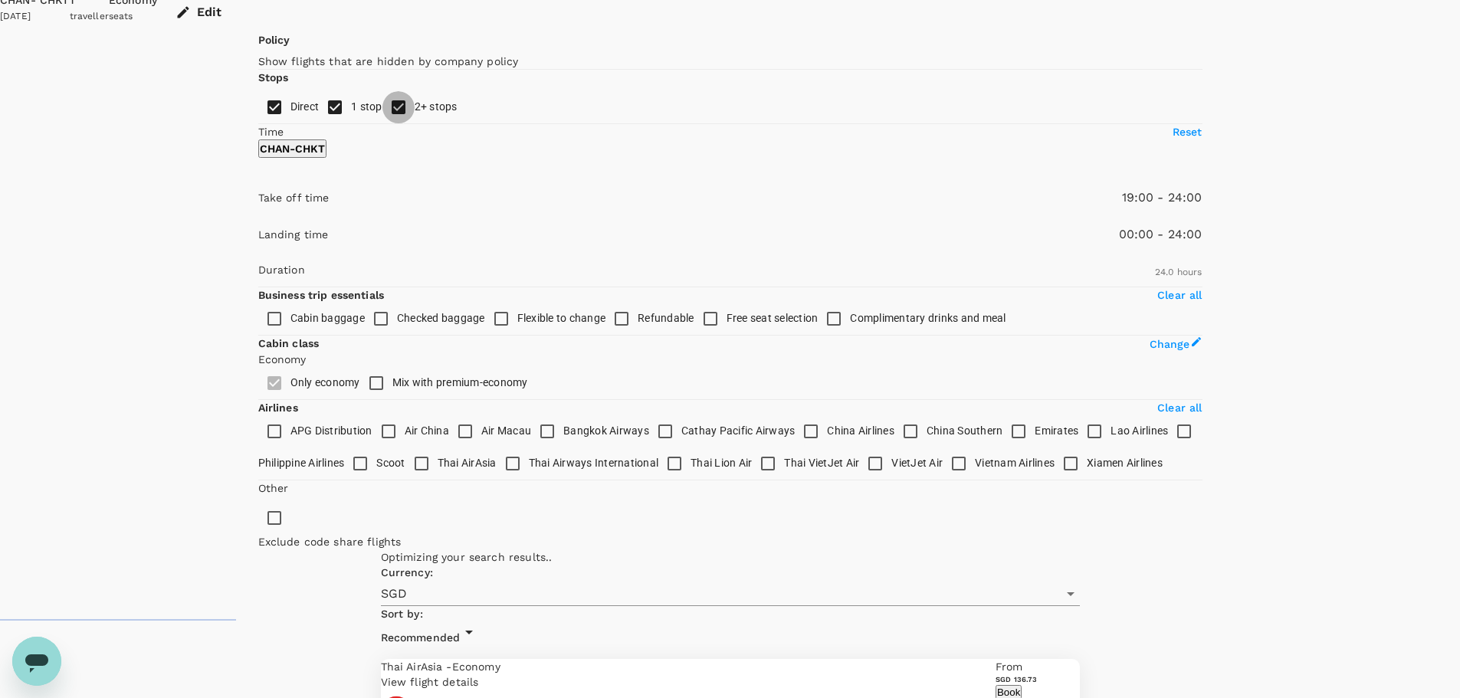
click at [382, 123] on input "2+ stops" at bounding box center [398, 107] width 32 height 32
checkbox input "false"
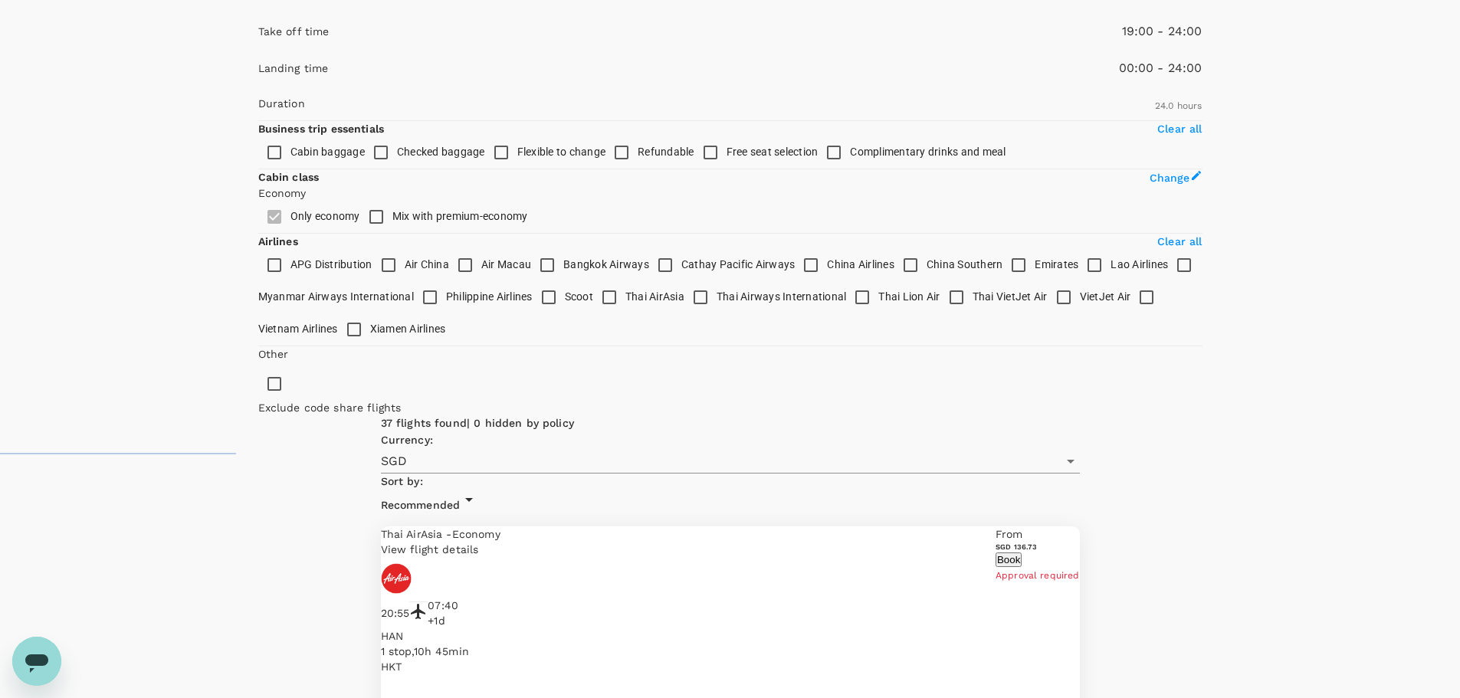
scroll to position [221, 0]
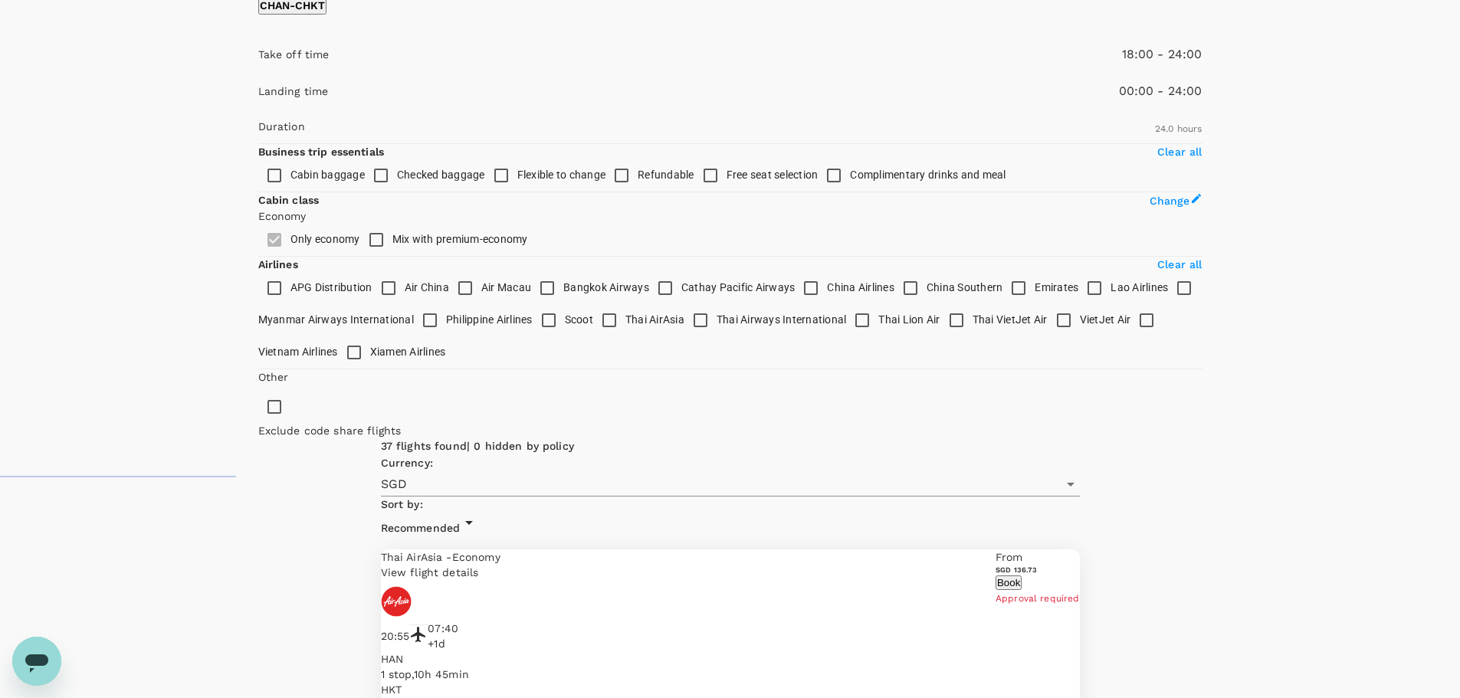
type input "1020"
drag, startPoint x: 445, startPoint y: 235, endPoint x: 424, endPoint y: 235, distance: 21.5
click at [258, 76] on span at bounding box center [258, 76] width 0 height 0
type input "1230"
drag, startPoint x: 493, startPoint y: 234, endPoint x: 460, endPoint y: 237, distance: 33.0
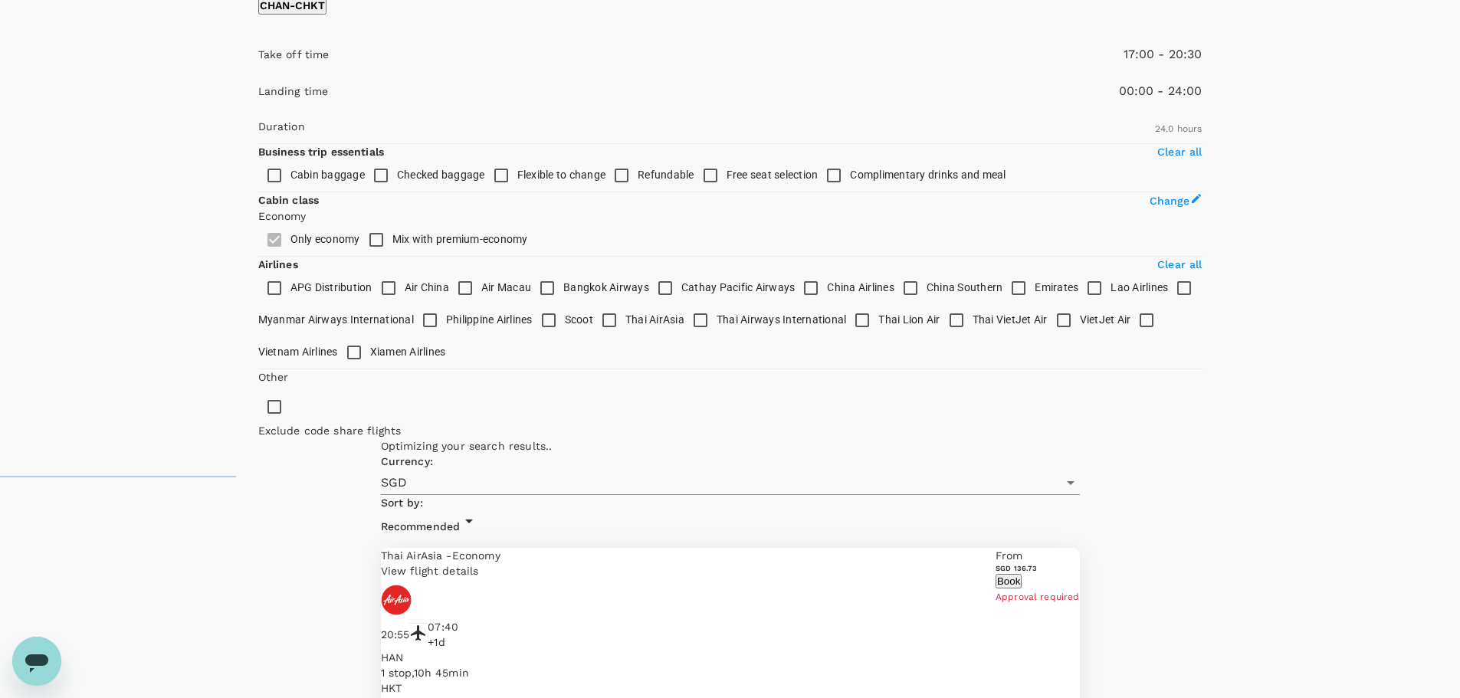
click at [258, 76] on span at bounding box center [258, 76] width 0 height 0
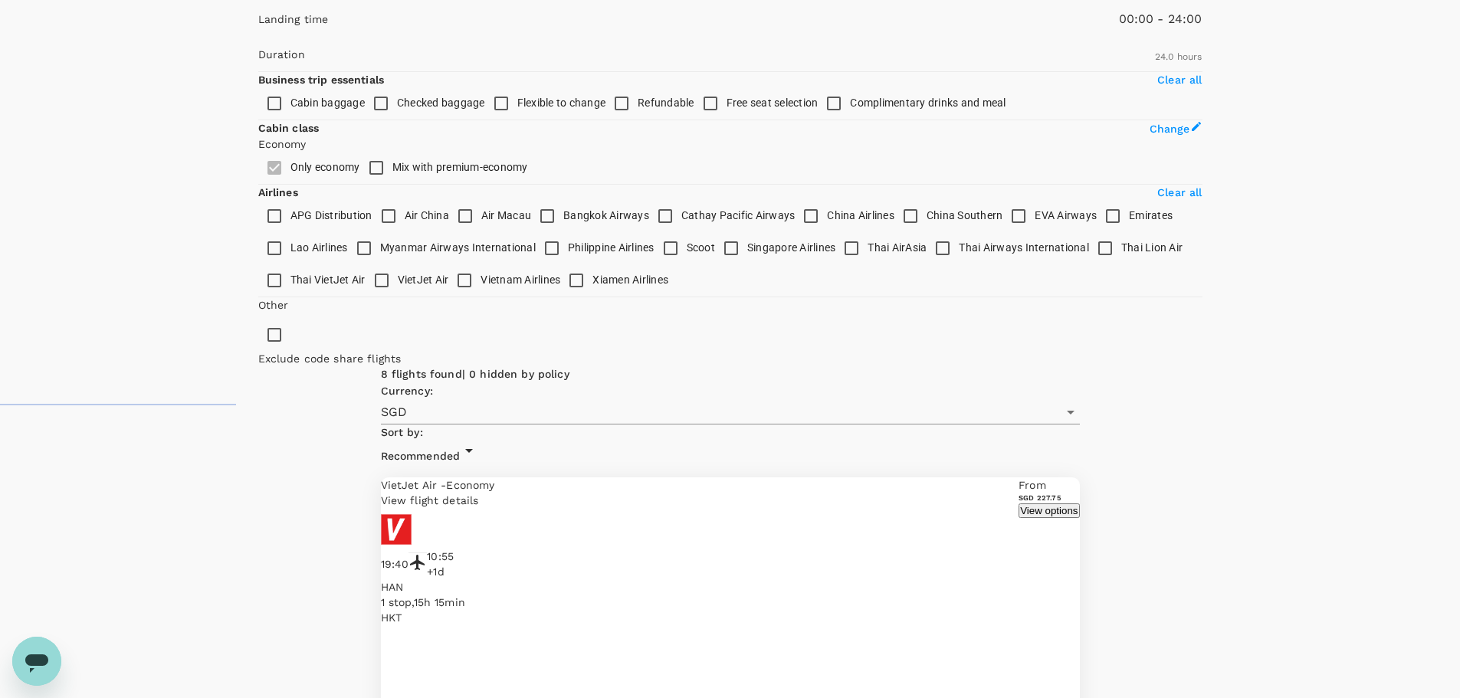
scroll to position [289, 0]
drag, startPoint x: 416, startPoint y: 165, endPoint x: 408, endPoint y: 168, distance: 9.0
click at [258, 8] on span at bounding box center [258, 8] width 0 height 0
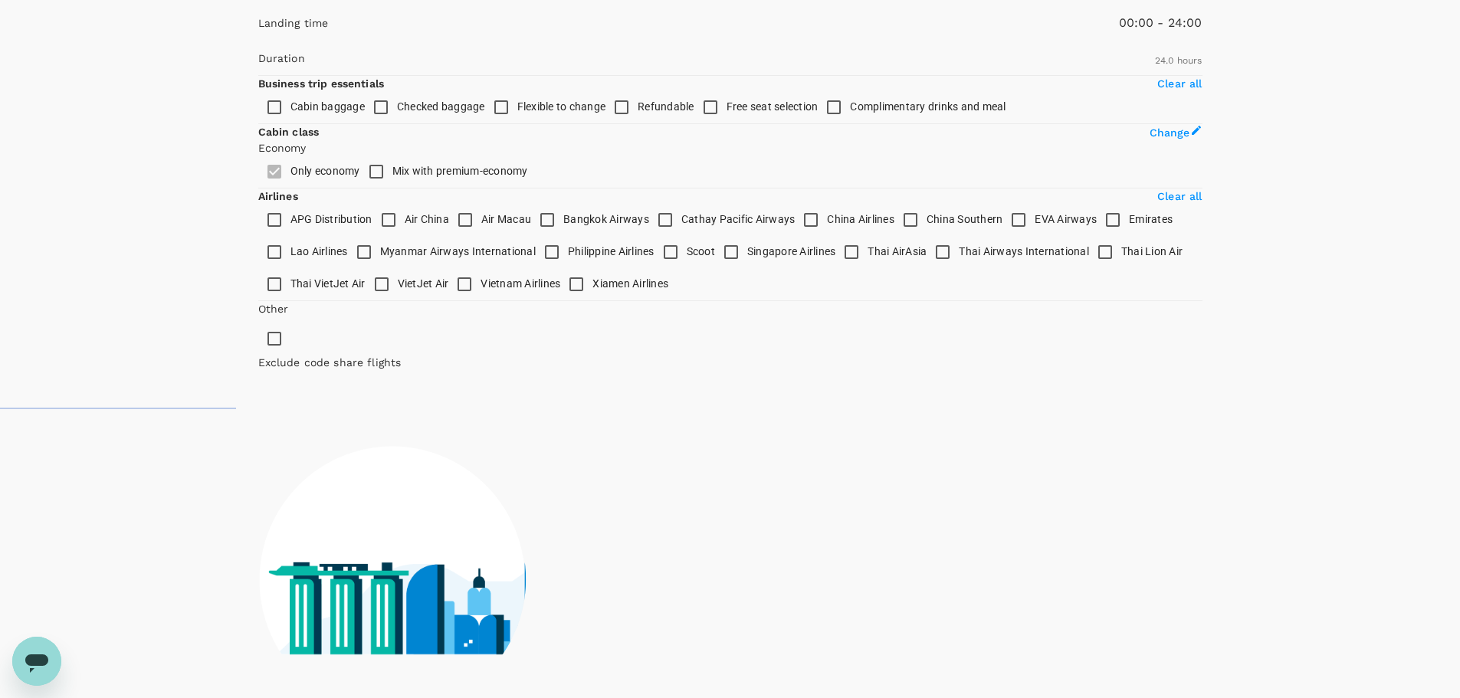
type input "960"
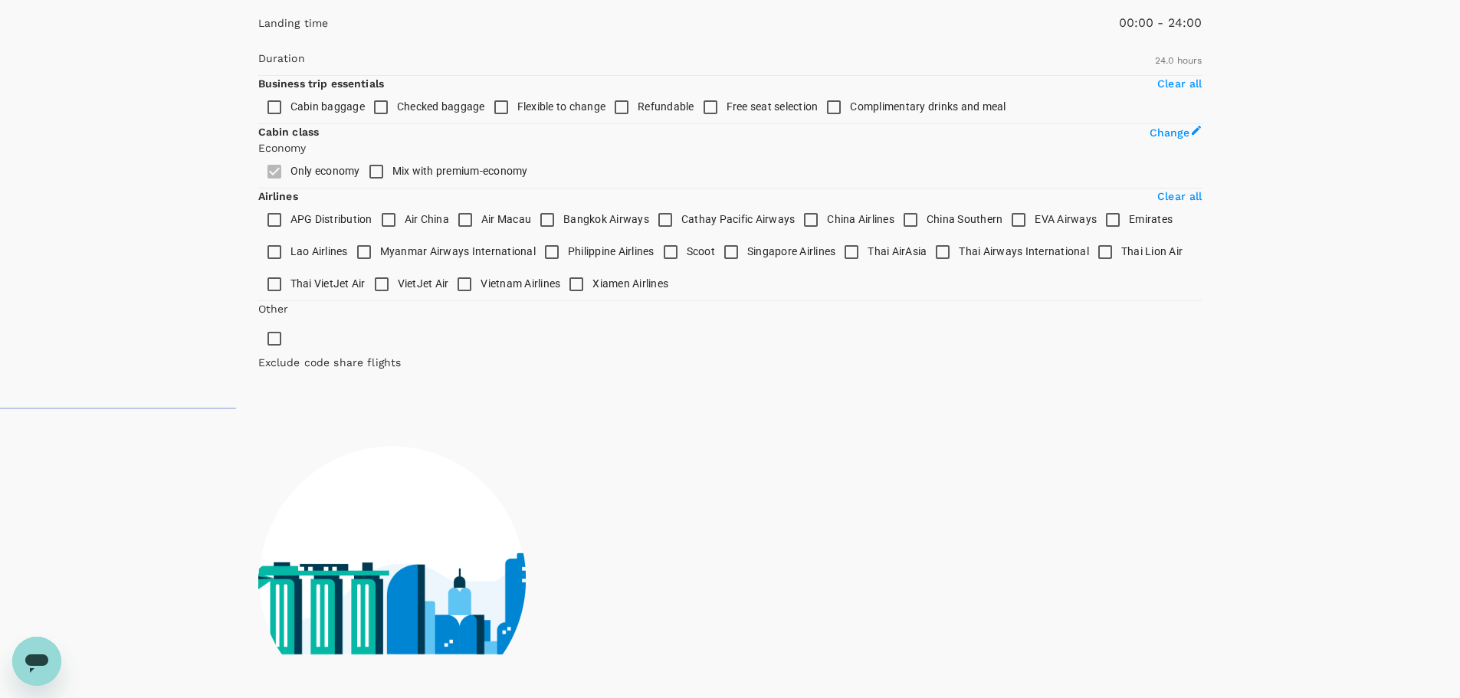
click at [258, 8] on span at bounding box center [258, 8] width 0 height 0
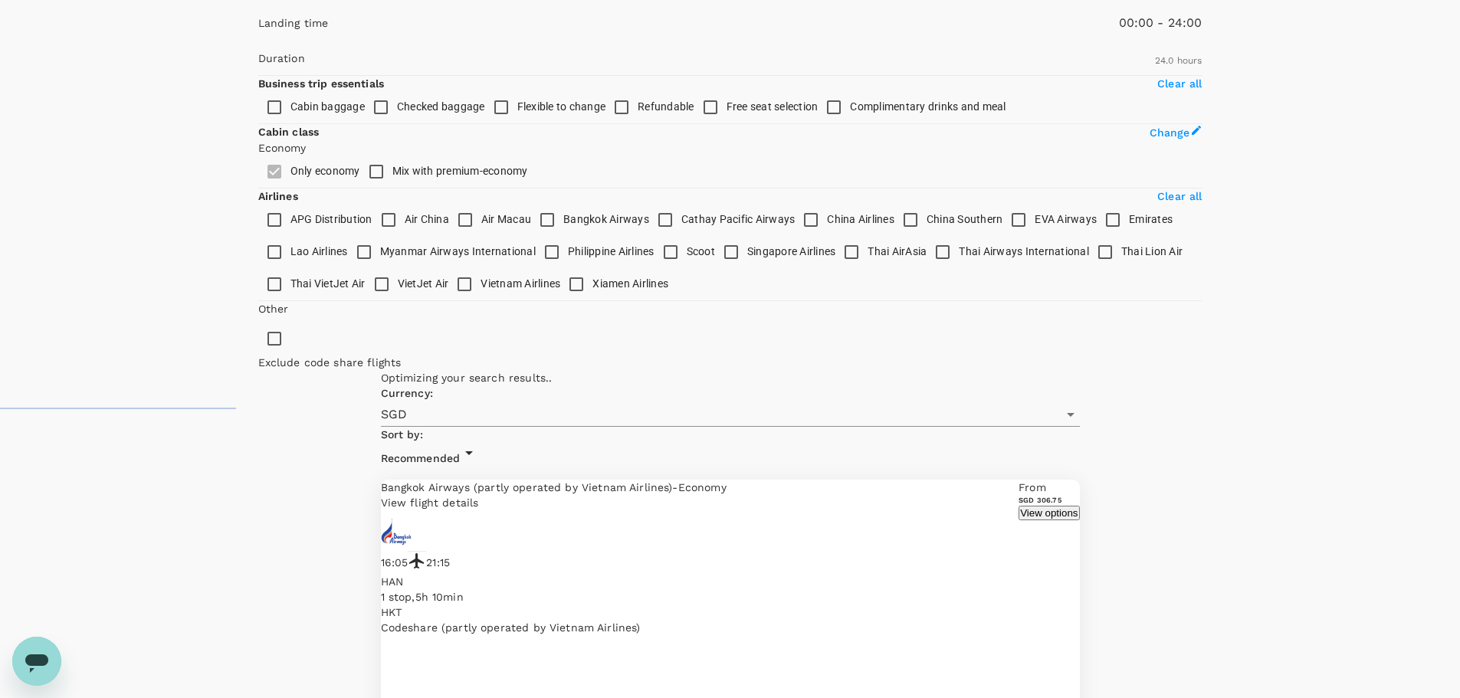
type input "SGD"
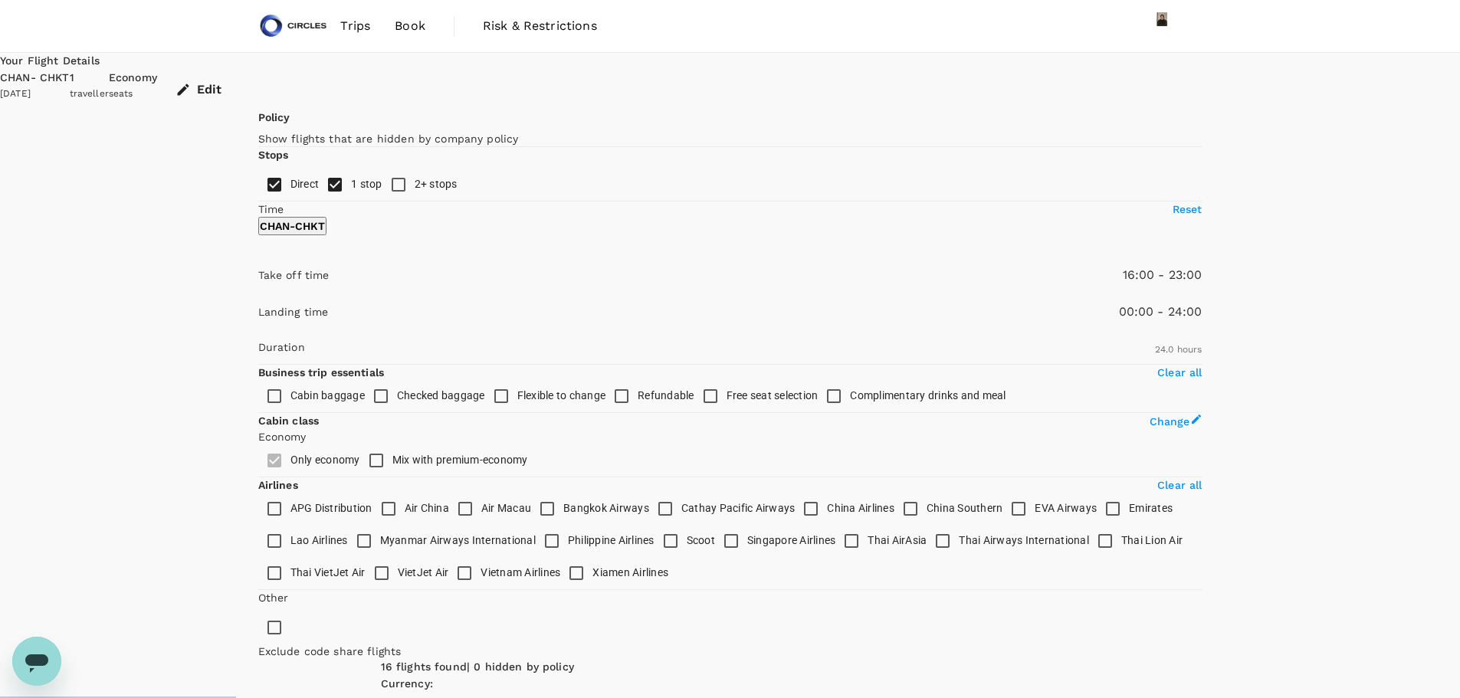
type input "1440"
drag, startPoint x: 455, startPoint y: 452, endPoint x: 494, endPoint y: 452, distance: 39.1
click at [258, 297] on span at bounding box center [258, 297] width 0 height 0
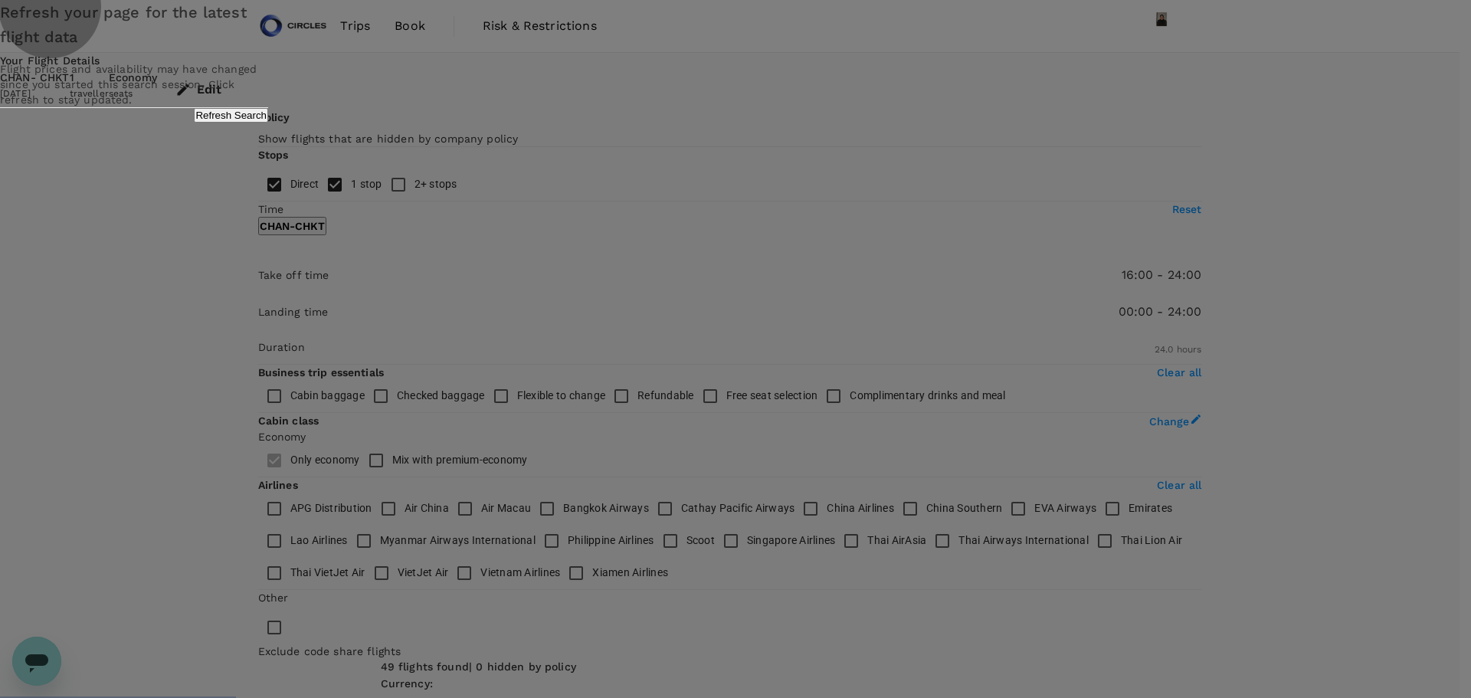
click at [268, 123] on button "Refresh Search" at bounding box center [231, 115] width 74 height 15
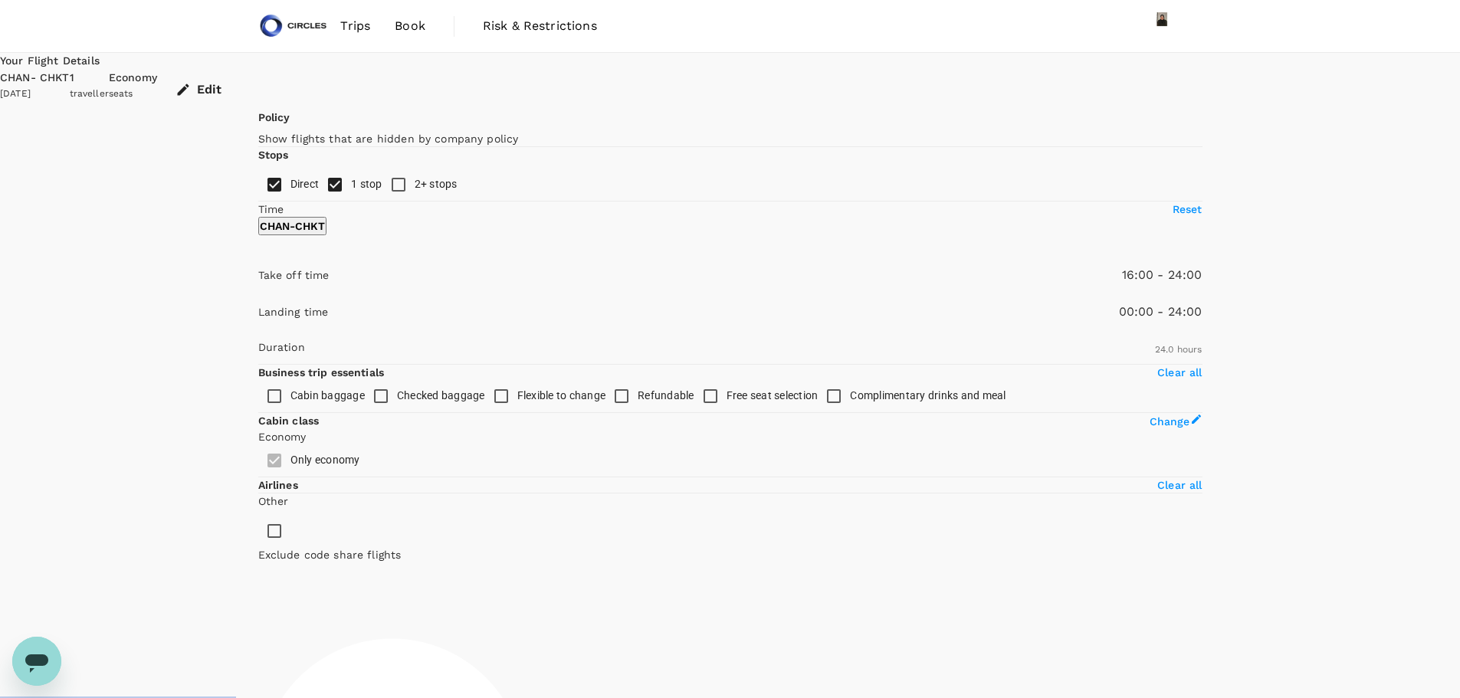
type input "1440"
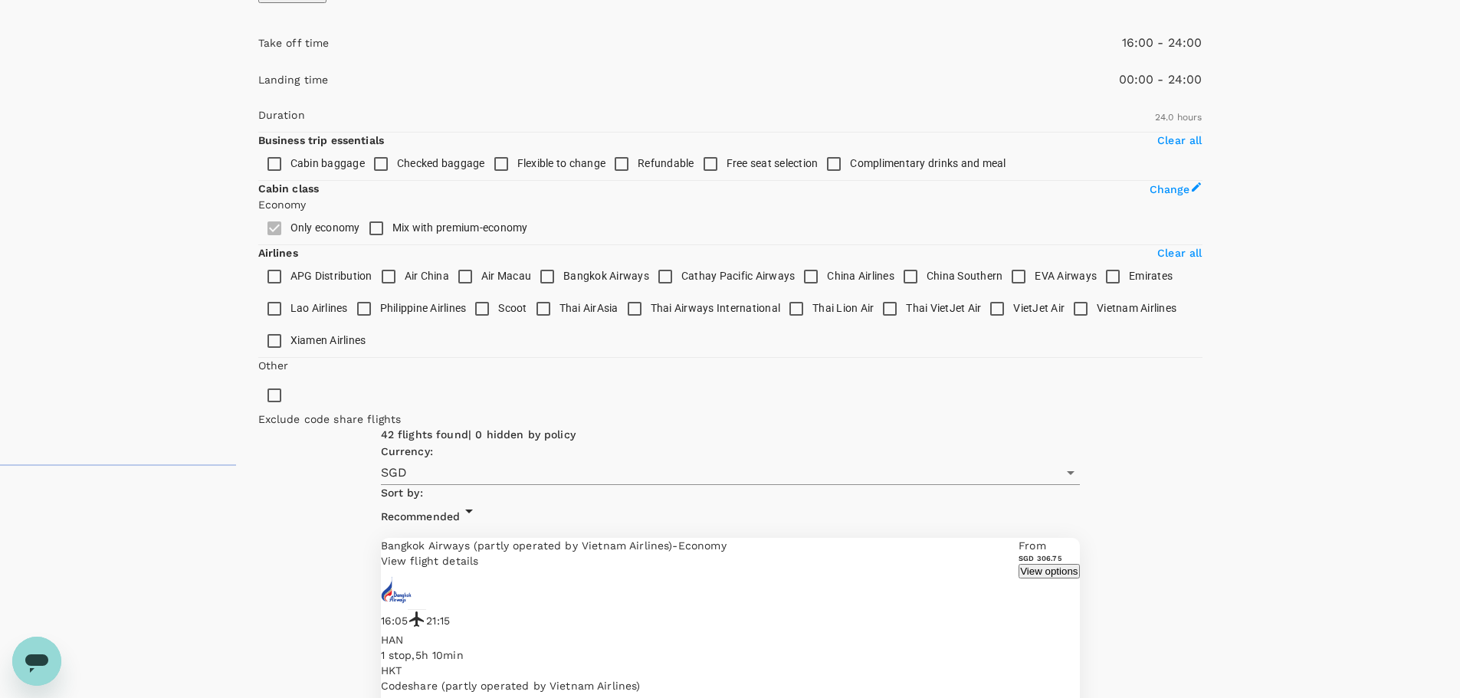
scroll to position [241, 0]
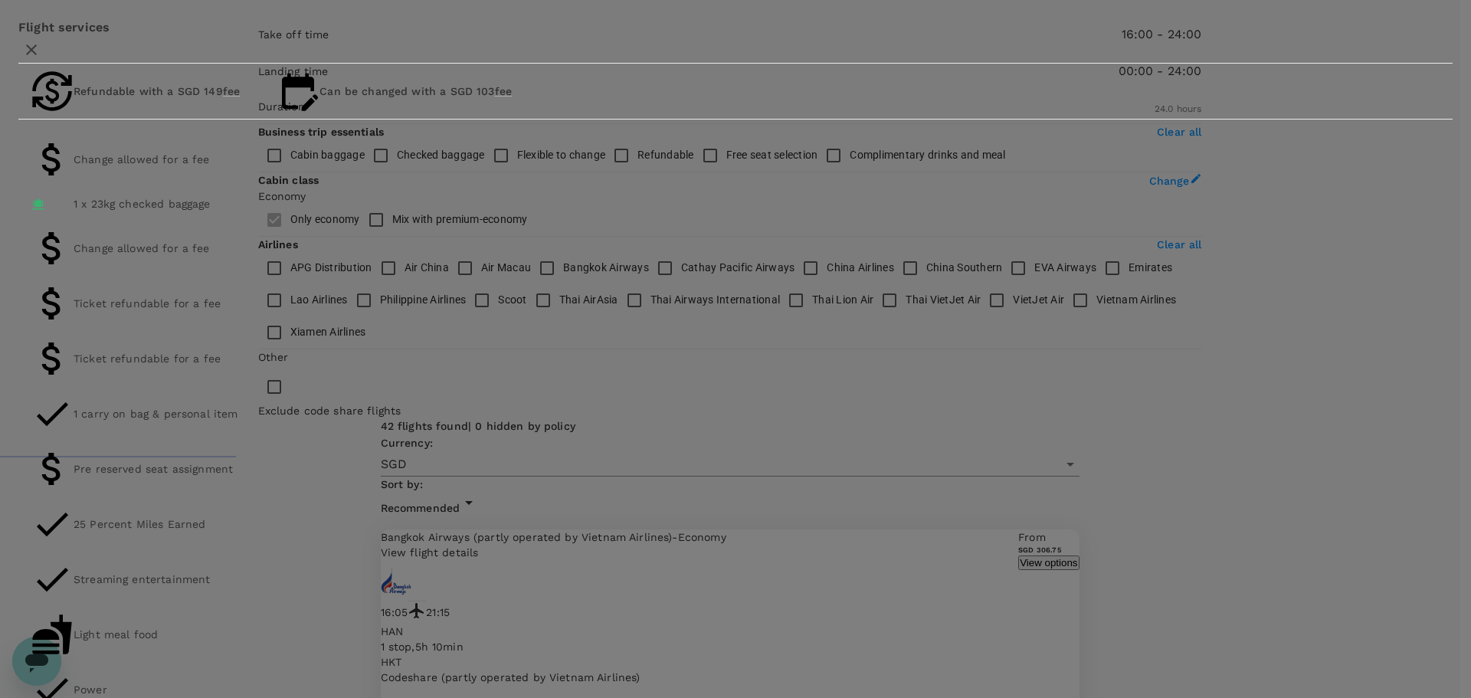
click at [41, 59] on icon "button" at bounding box center [31, 50] width 18 height 18
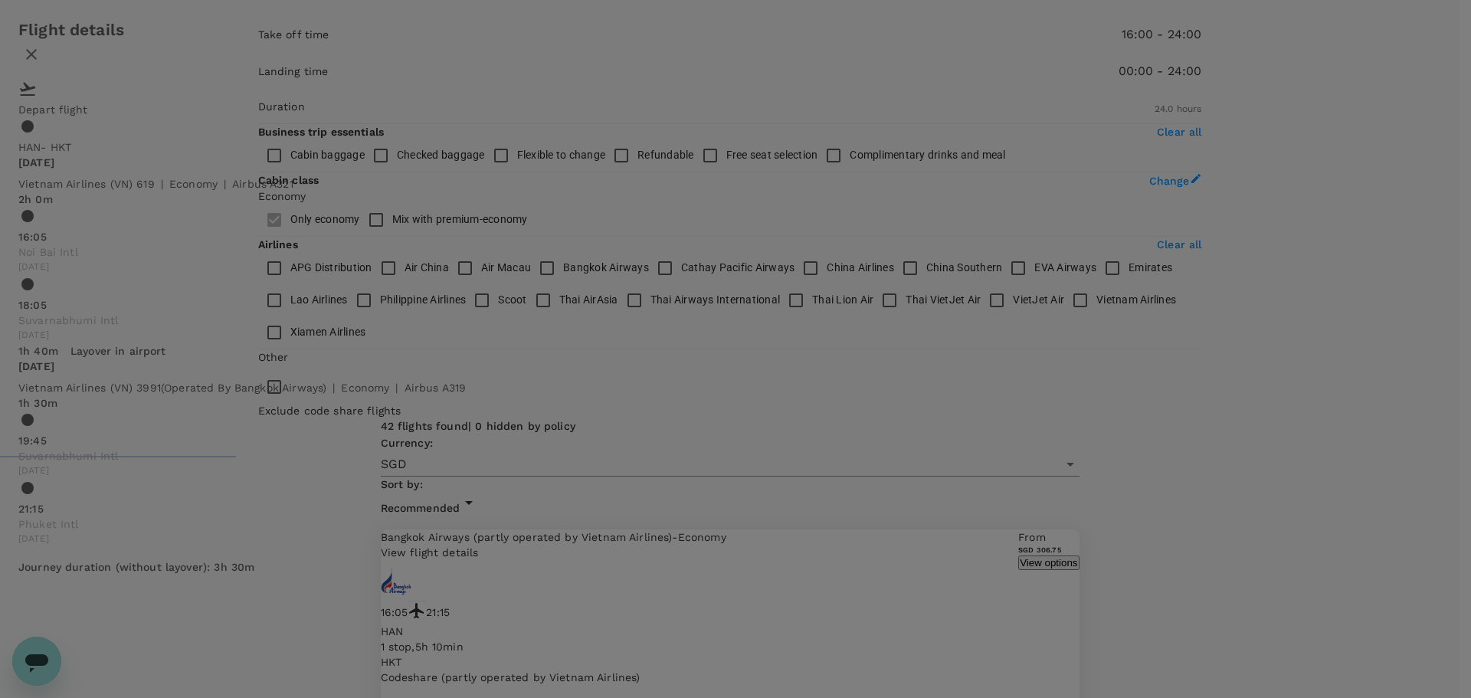
click at [41, 64] on icon "button" at bounding box center [31, 54] width 18 height 18
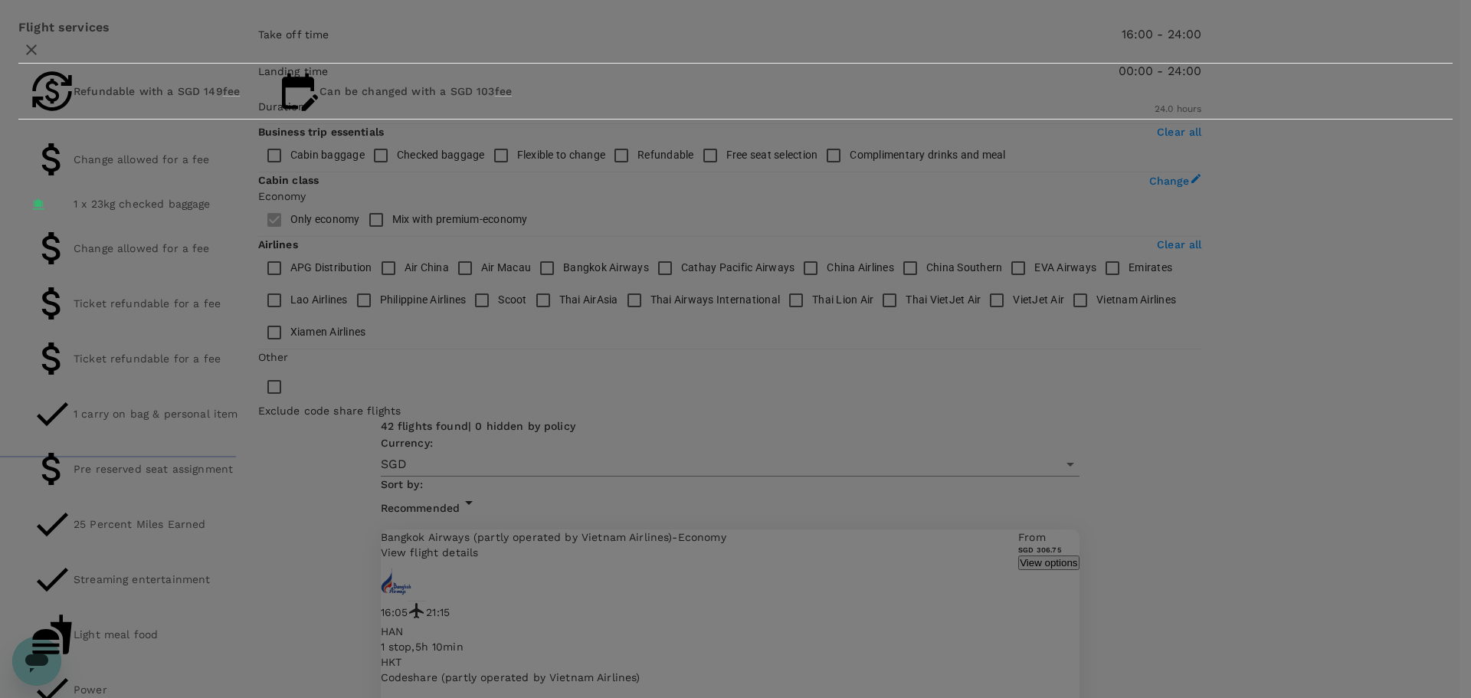
click at [41, 59] on icon "button" at bounding box center [31, 50] width 18 height 18
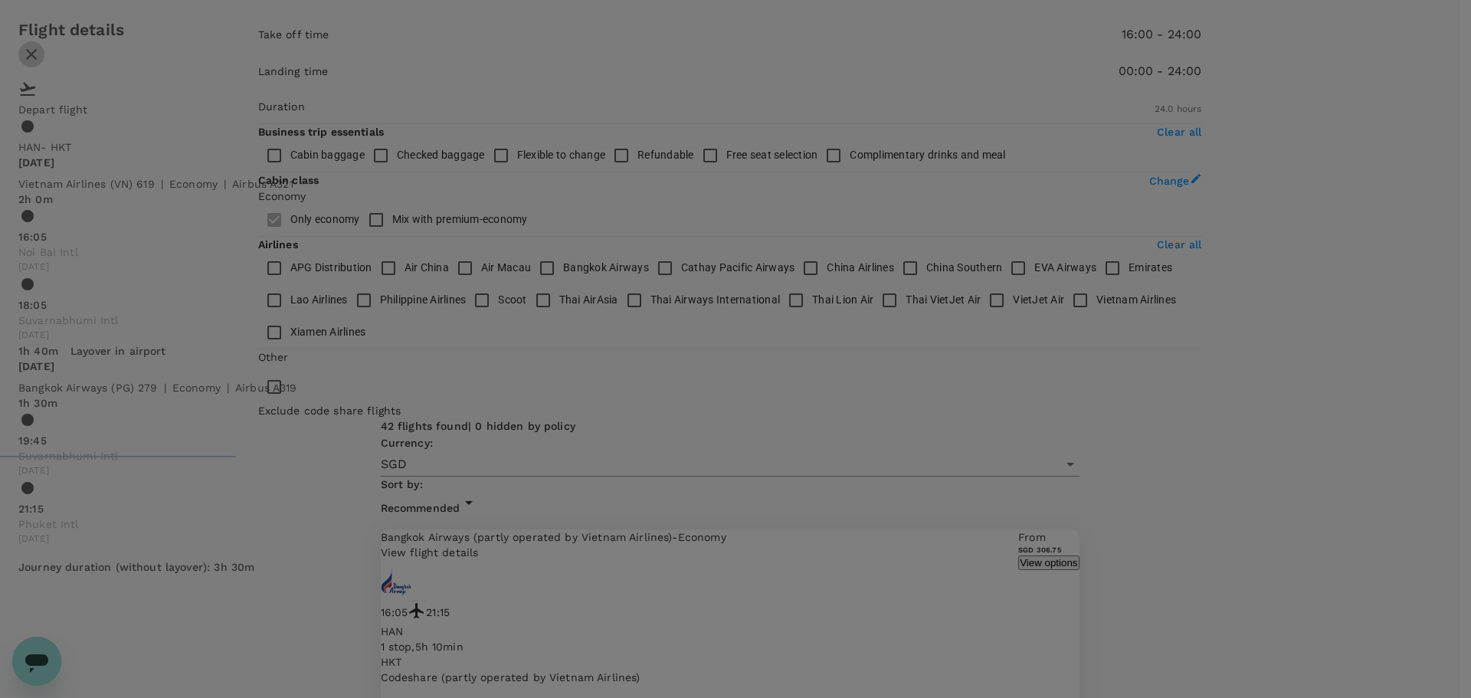
click at [41, 64] on icon "button" at bounding box center [31, 54] width 18 height 18
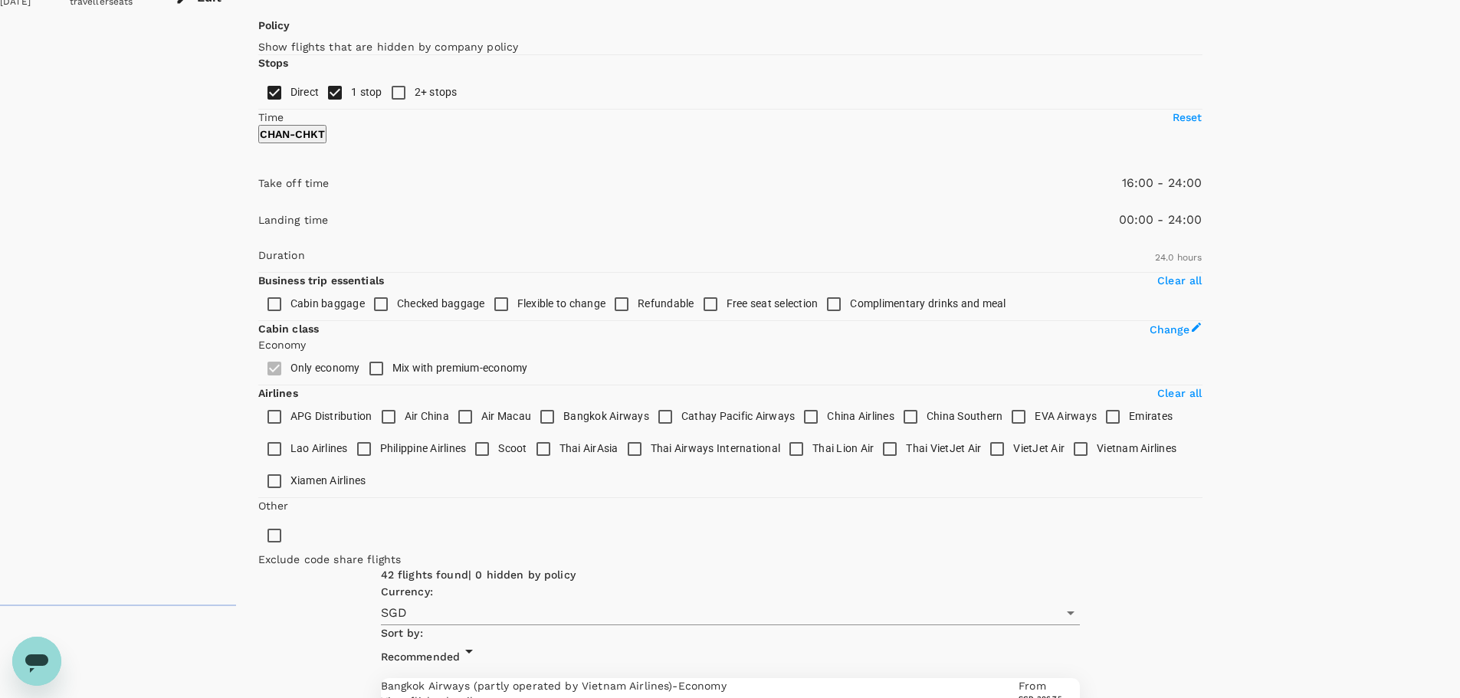
scroll to position [88, 0]
click at [979, 697] on p "View flight details" at bounding box center [700, 704] width 638 height 15
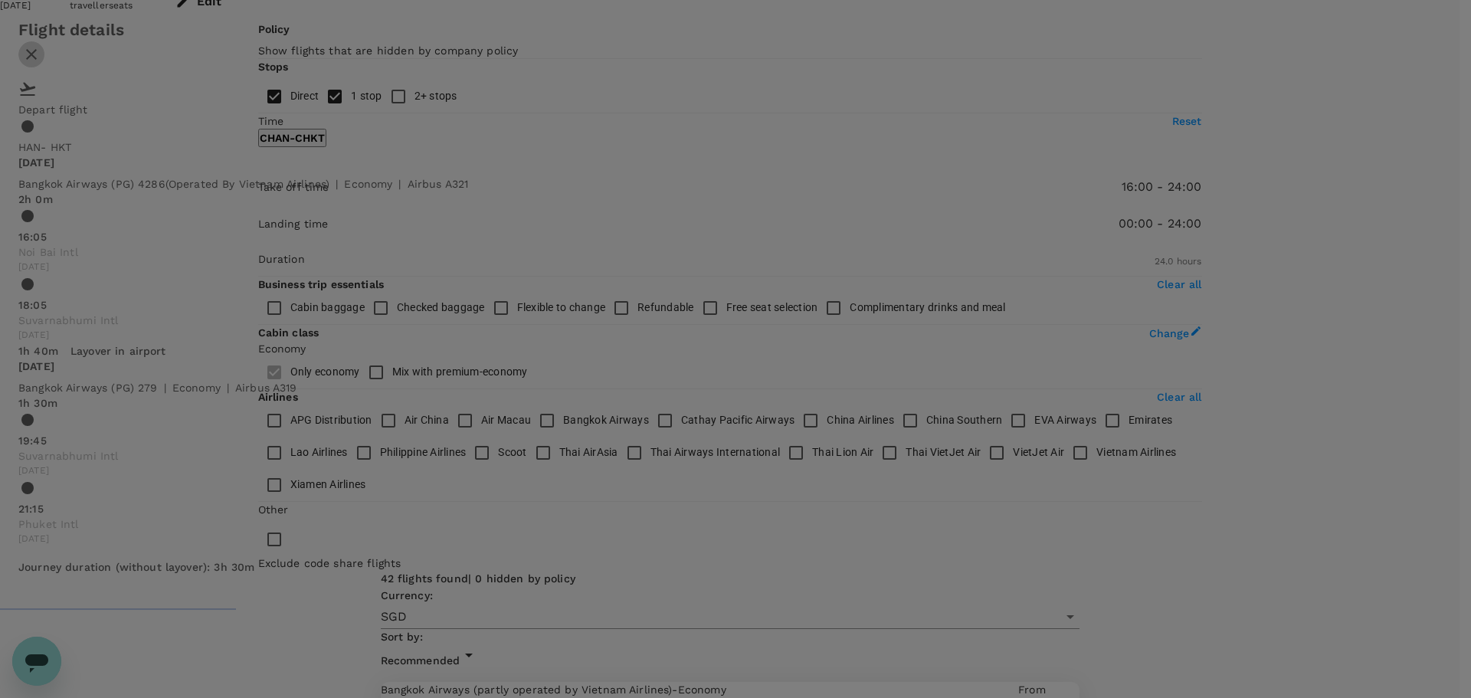
click at [41, 64] on icon "button" at bounding box center [31, 54] width 18 height 18
